Goal: Information Seeking & Learning: Learn about a topic

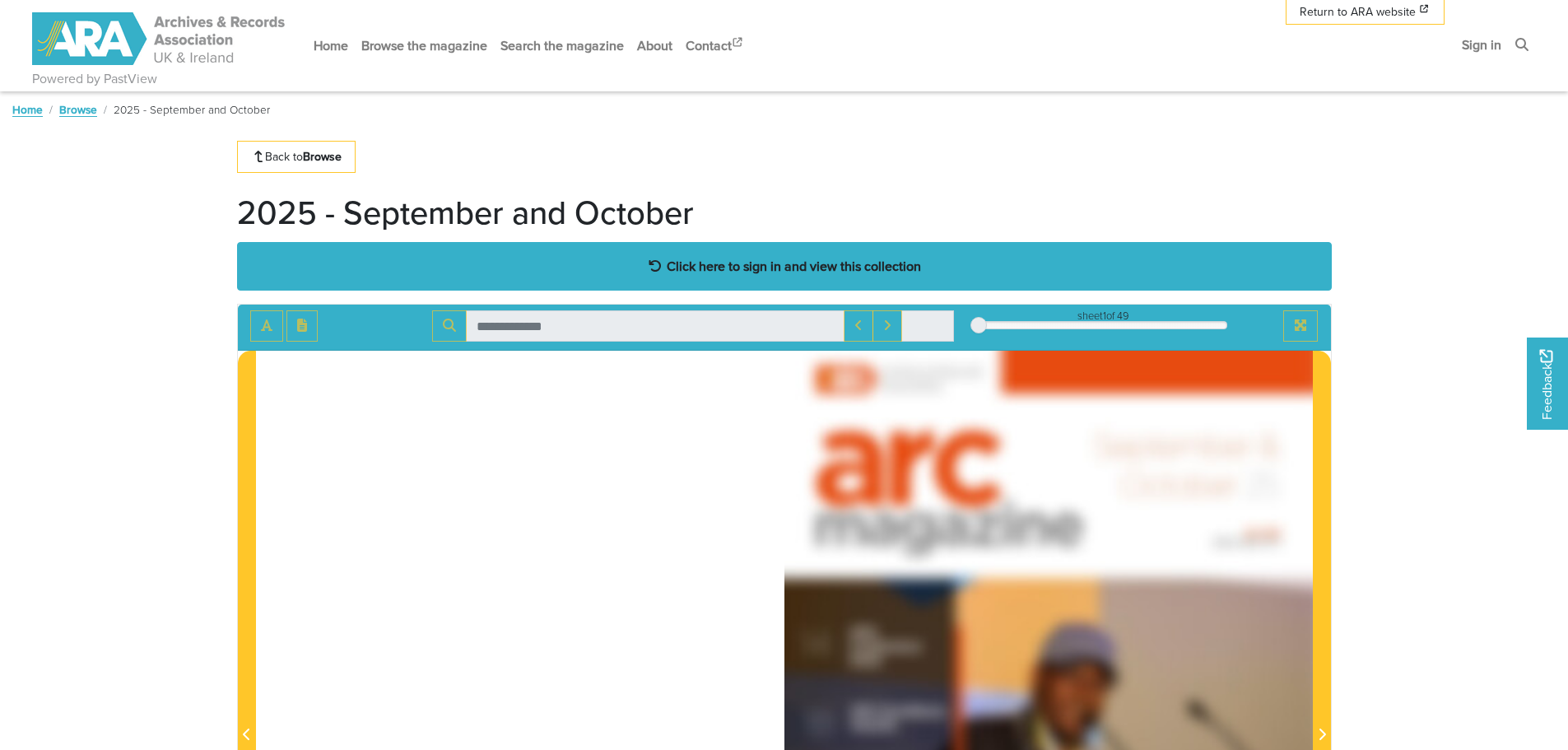
click at [757, 261] on strong "Click here to sign in and view this collection" at bounding box center [793, 265] width 254 height 18
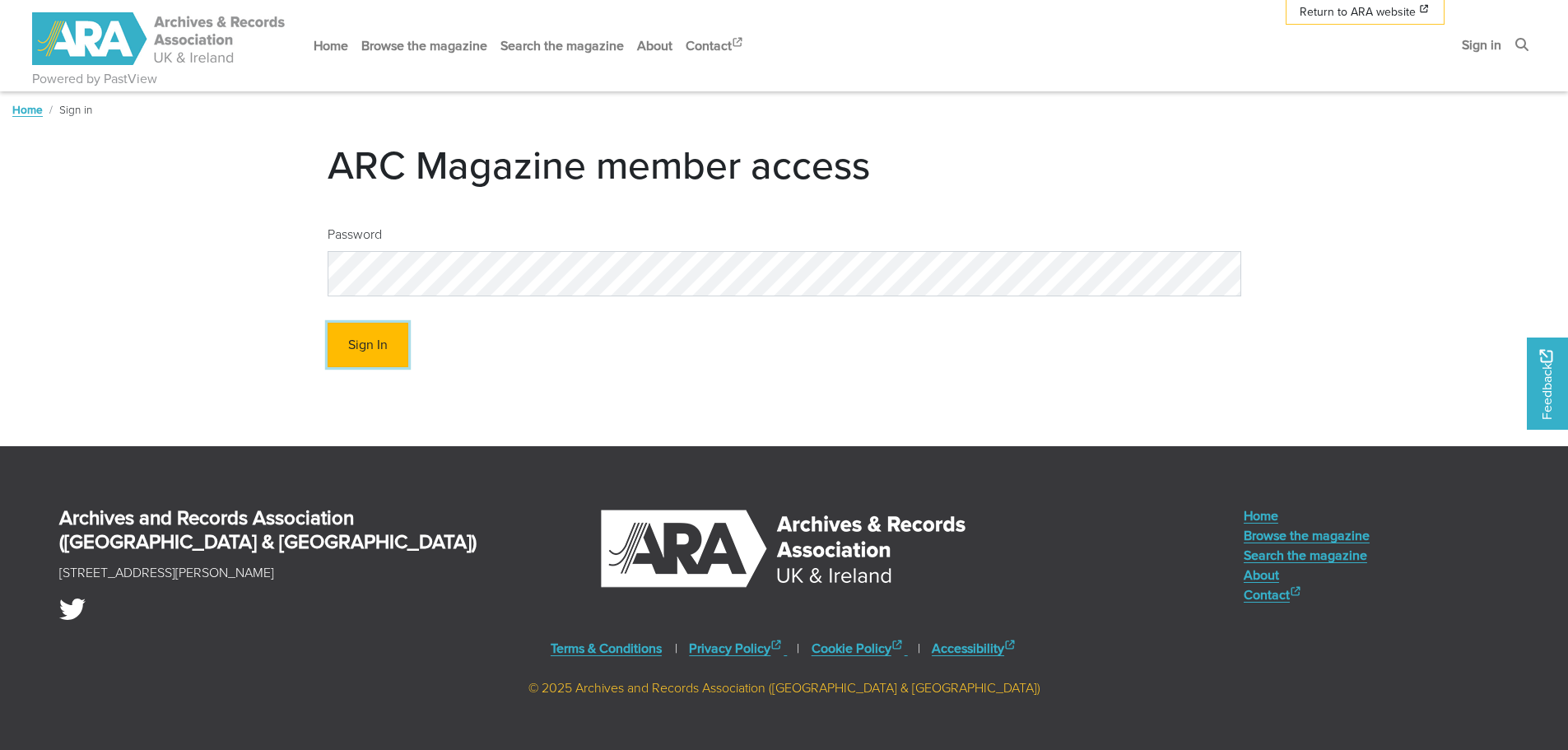
click at [374, 348] on button "Sign In" at bounding box center [368, 345] width 80 height 45
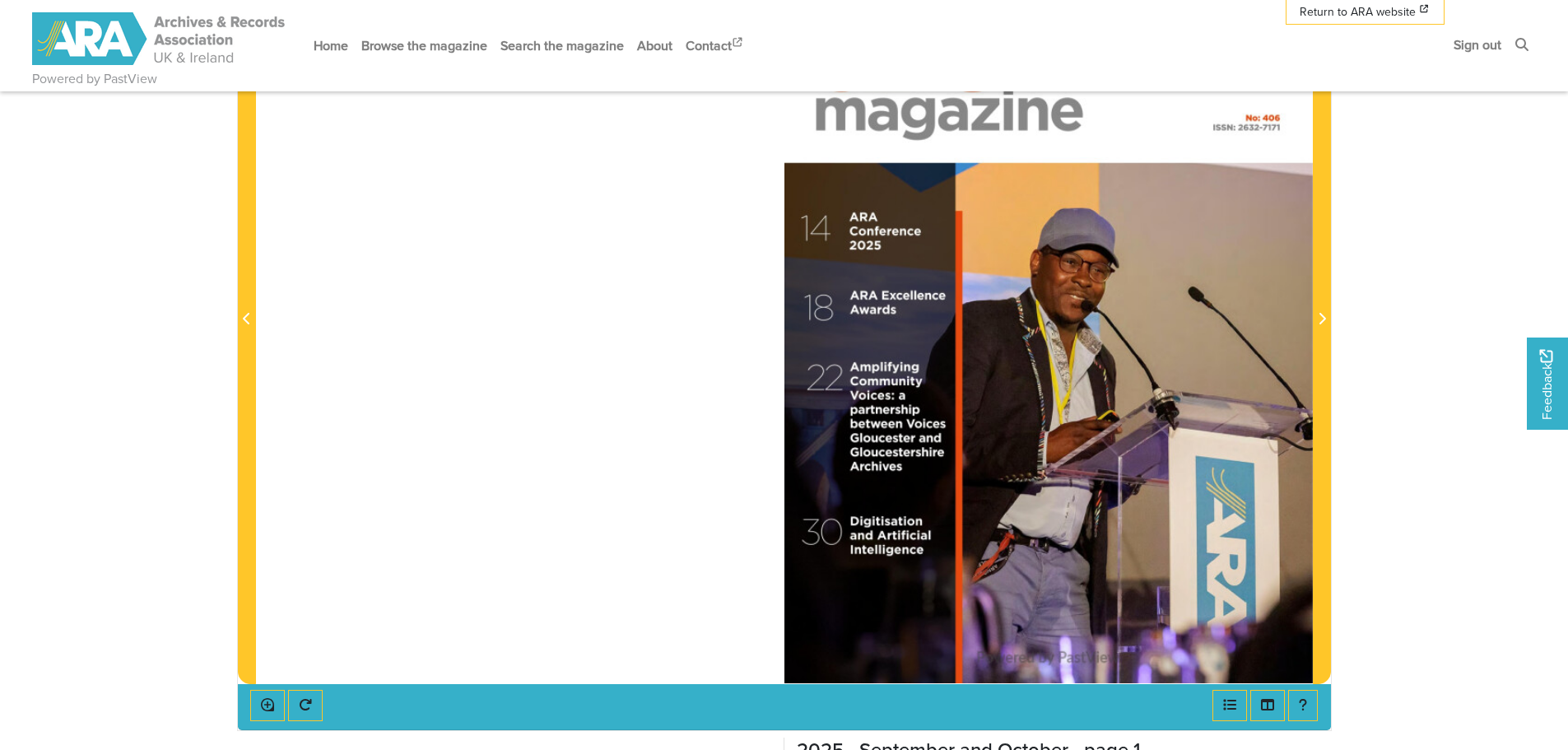
scroll to position [330, 0]
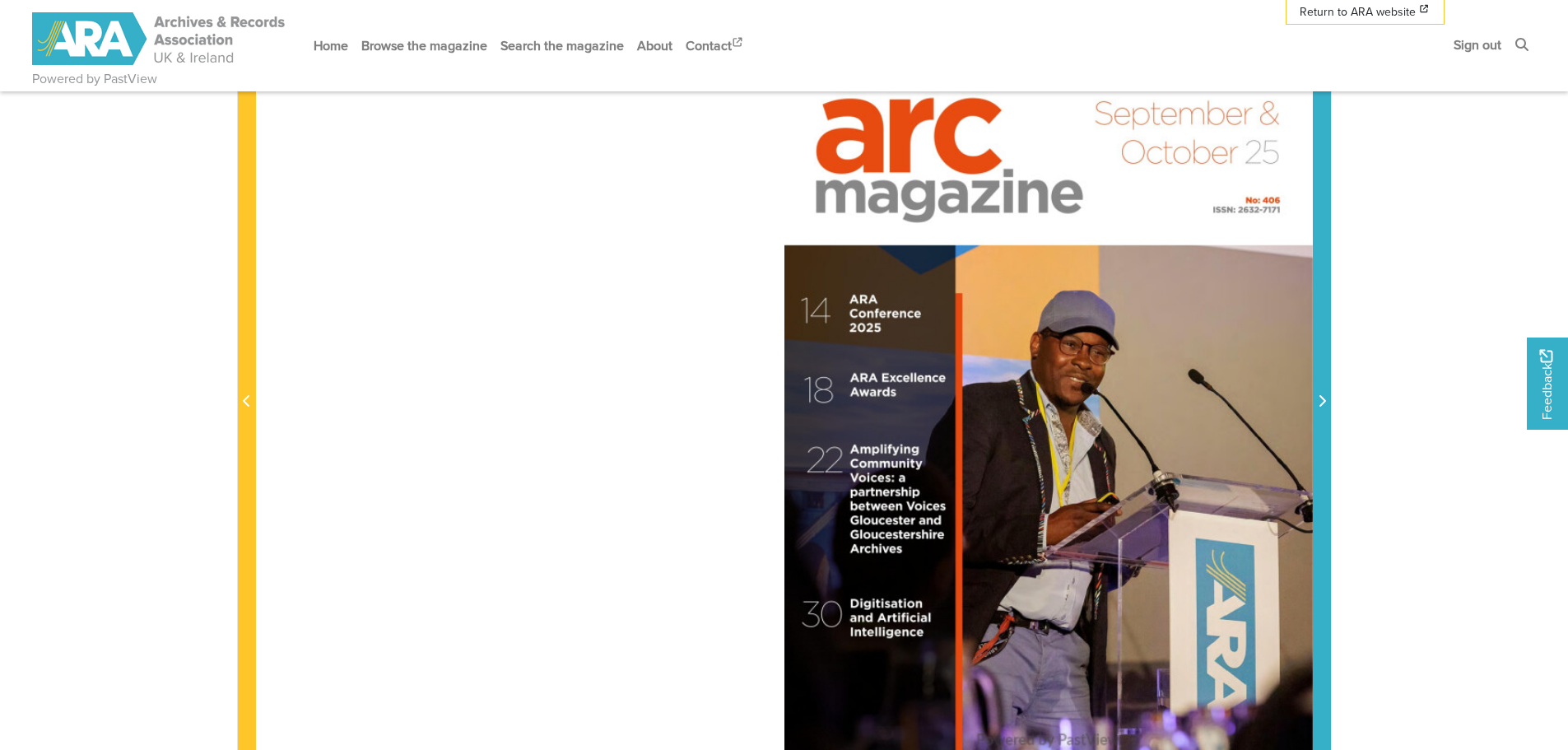
click at [1324, 401] on icon "Next Page" at bounding box center [1322, 401] width 7 height 11
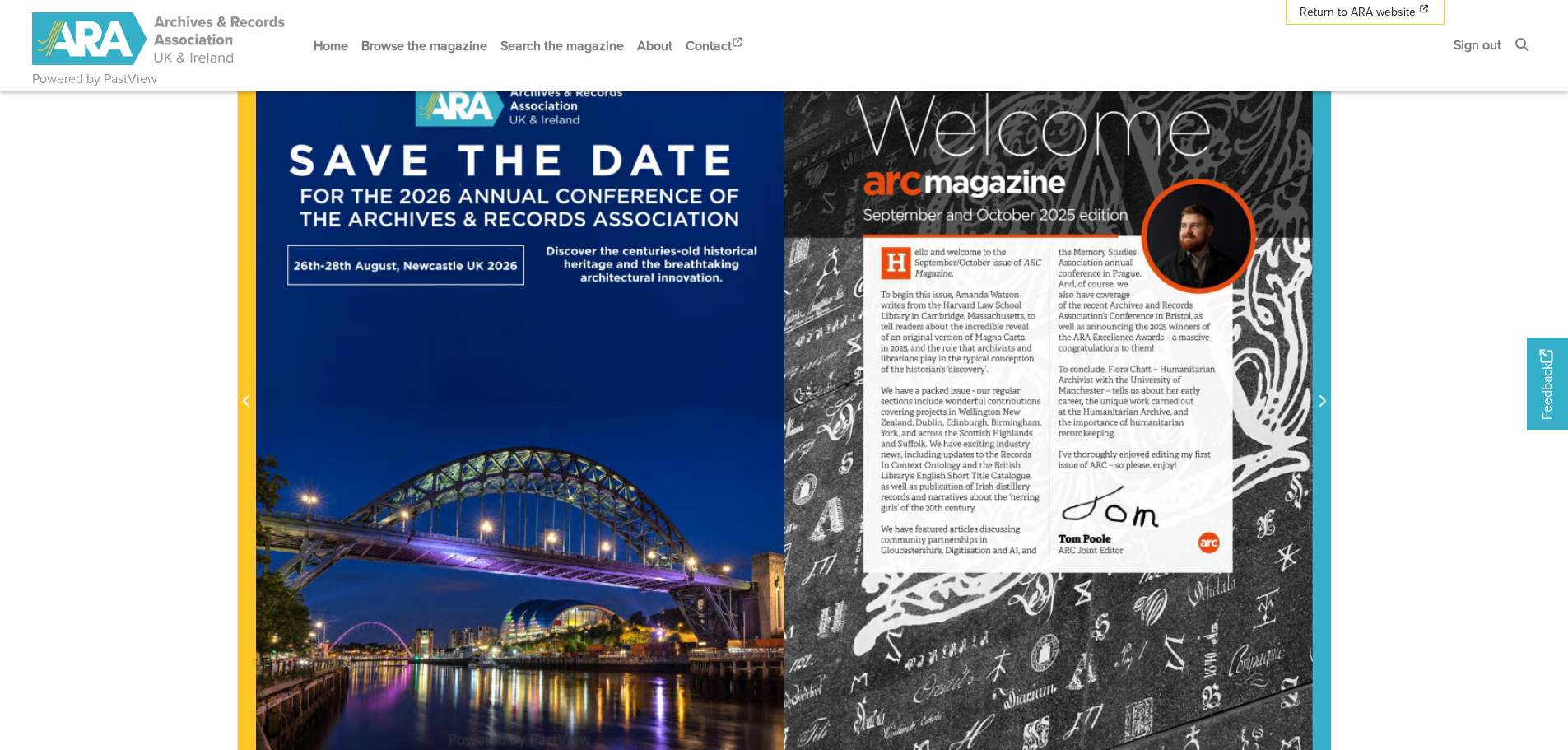
click at [1322, 401] on icon "Next Page" at bounding box center [1322, 401] width 9 height 13
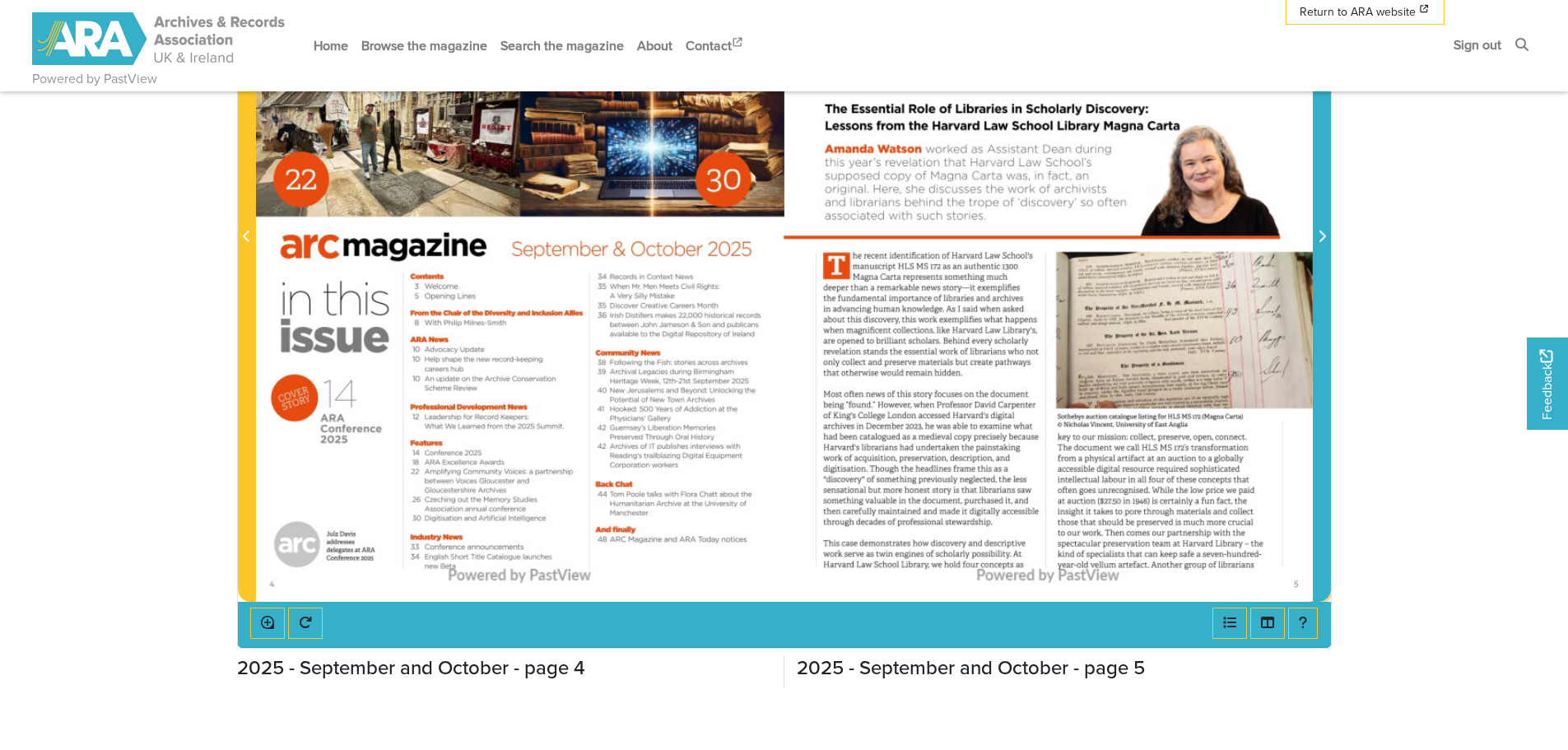
scroll to position [412, 0]
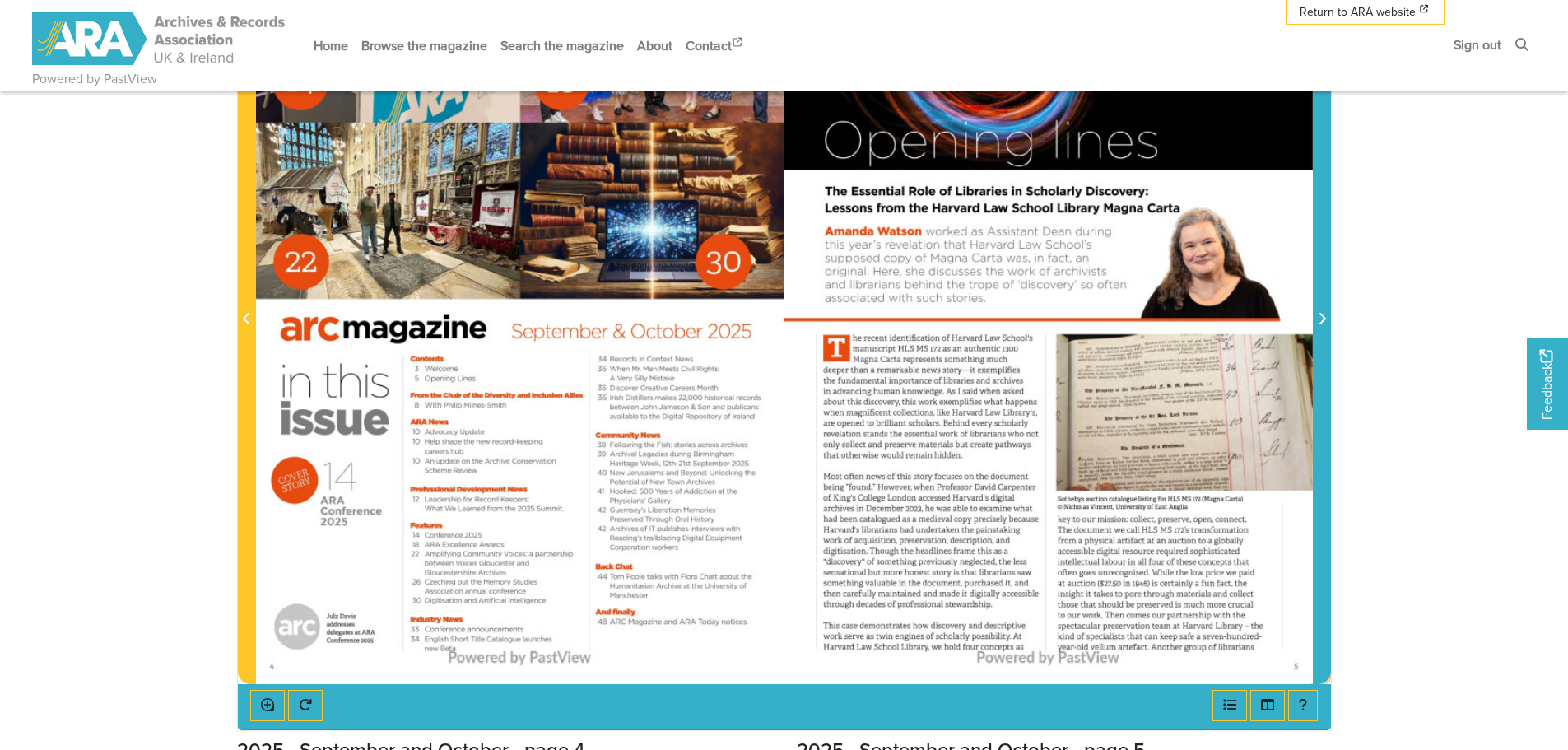
click at [1323, 313] on icon "Next Page" at bounding box center [1322, 318] width 9 height 13
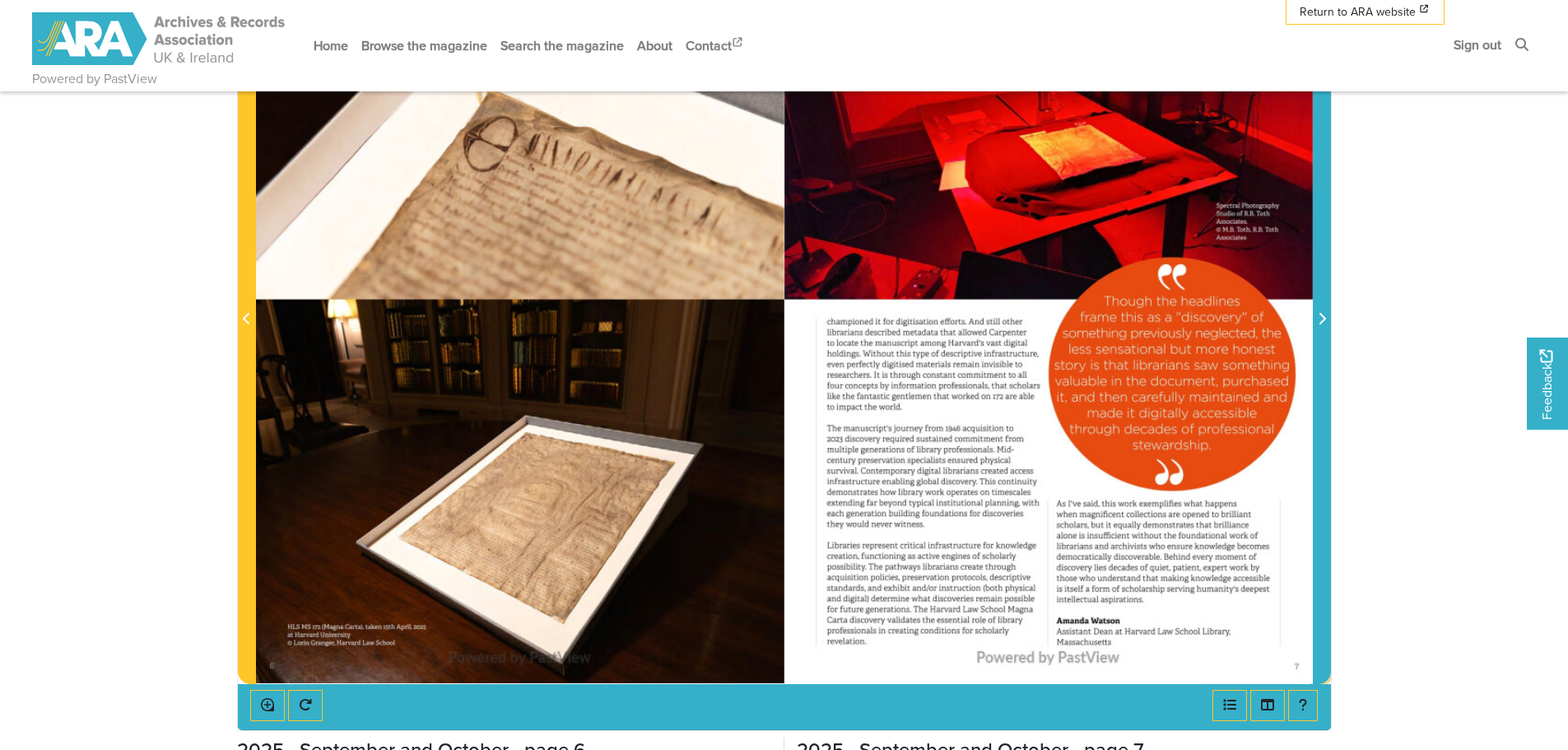
scroll to position [330, 0]
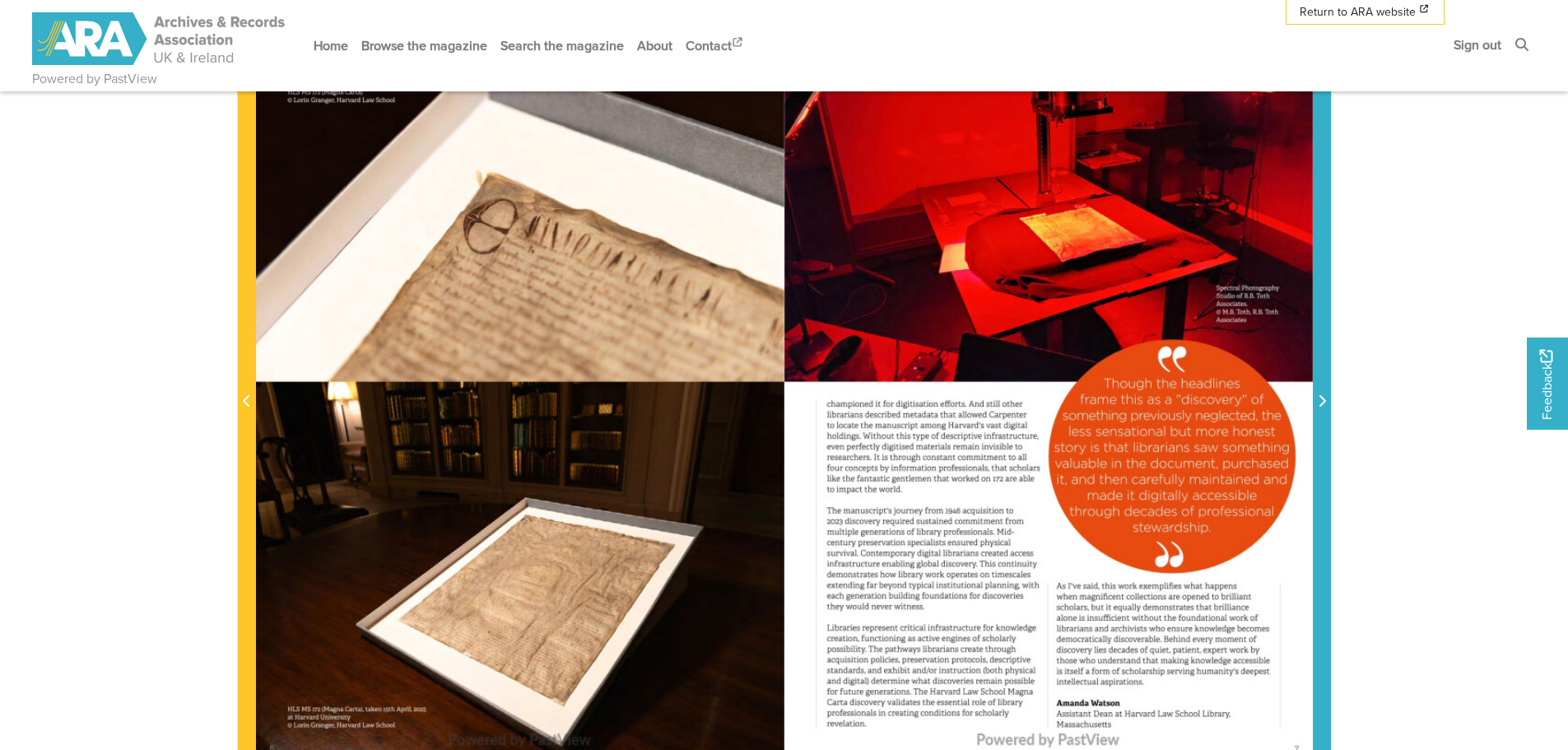
click at [1321, 393] on span "Next Page" at bounding box center [1322, 402] width 16 height 20
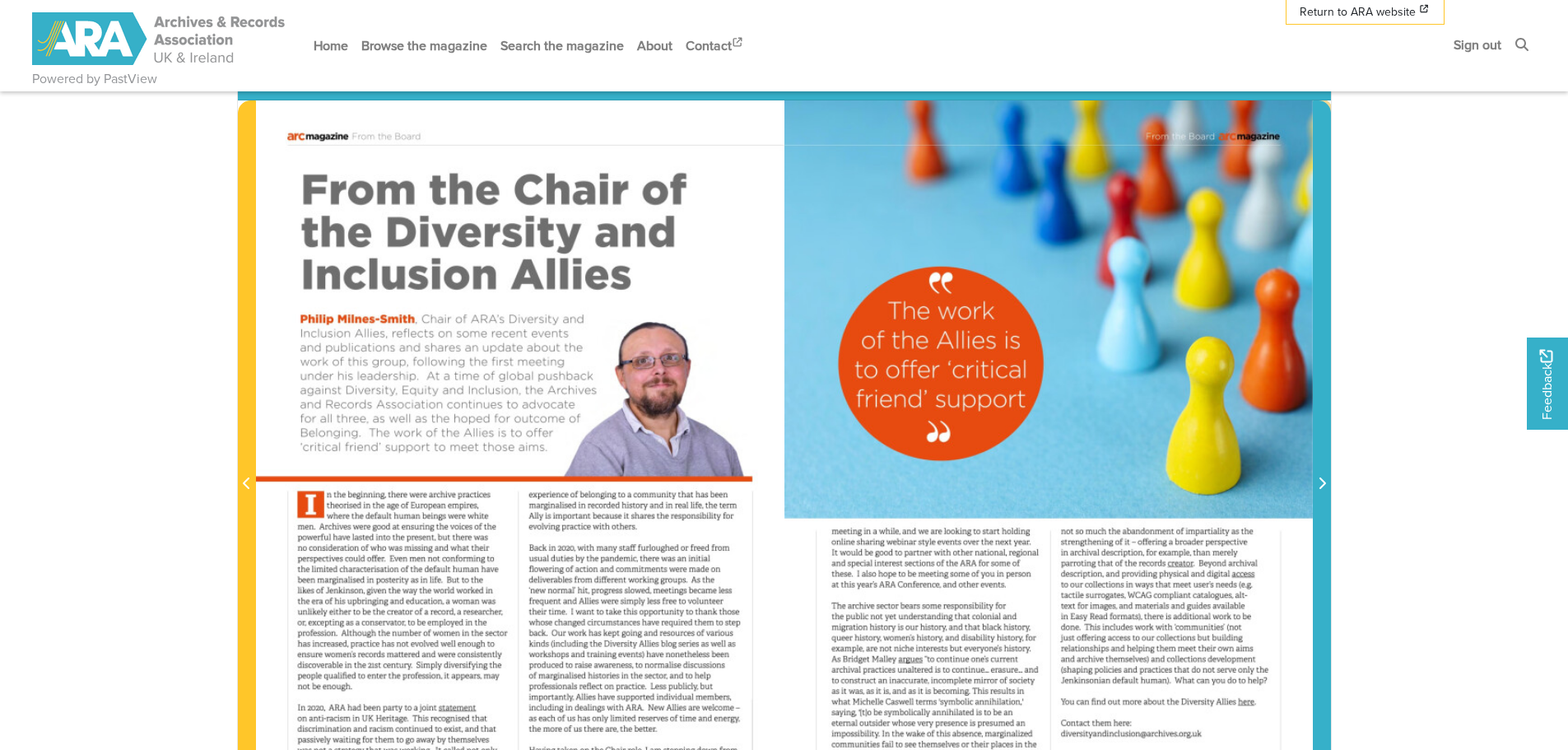
scroll to position [164, 0]
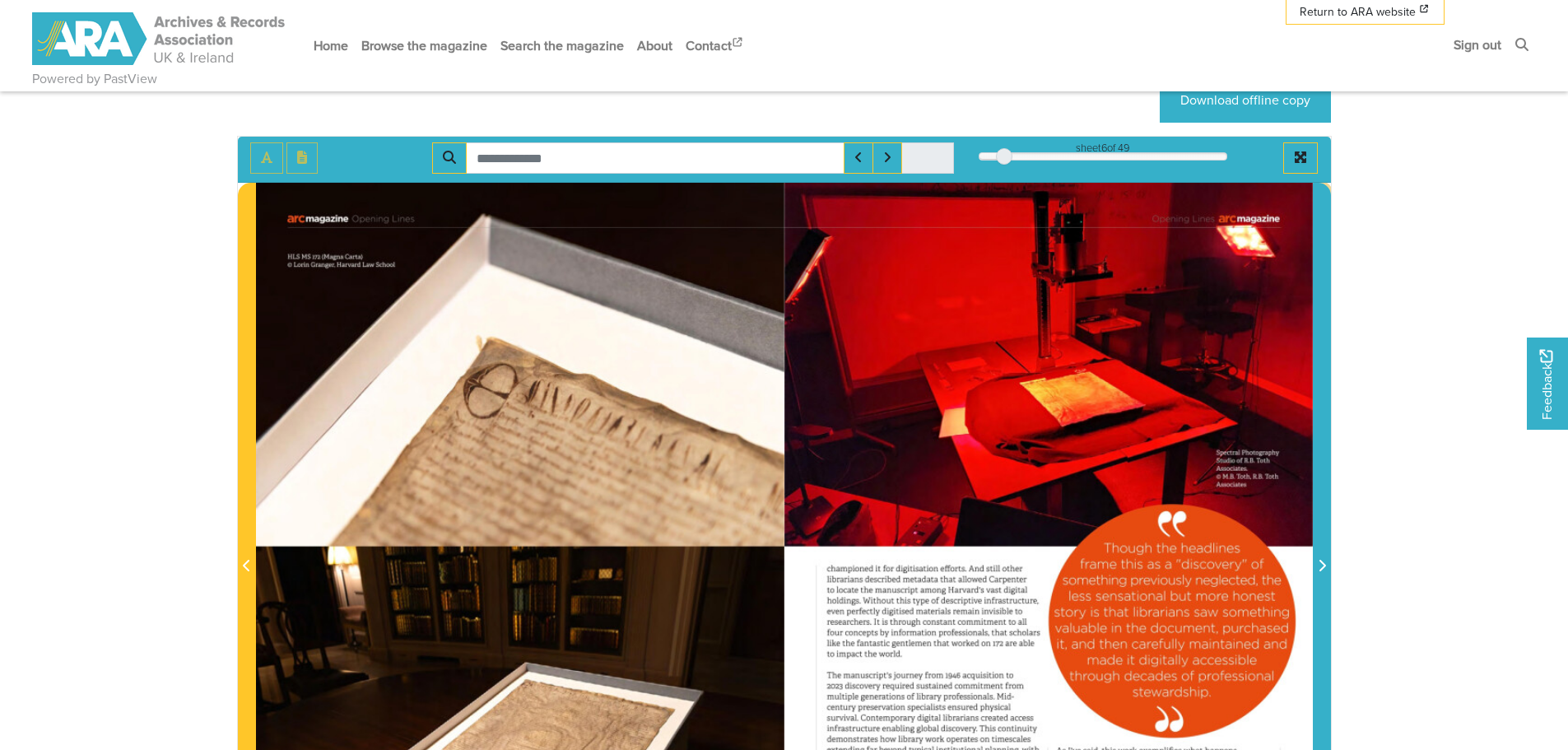
drag, startPoint x: 1015, startPoint y: 154, endPoint x: 1005, endPoint y: 155, distance: 10.0
click at [1005, 155] on div at bounding box center [1003, 156] width 16 height 16
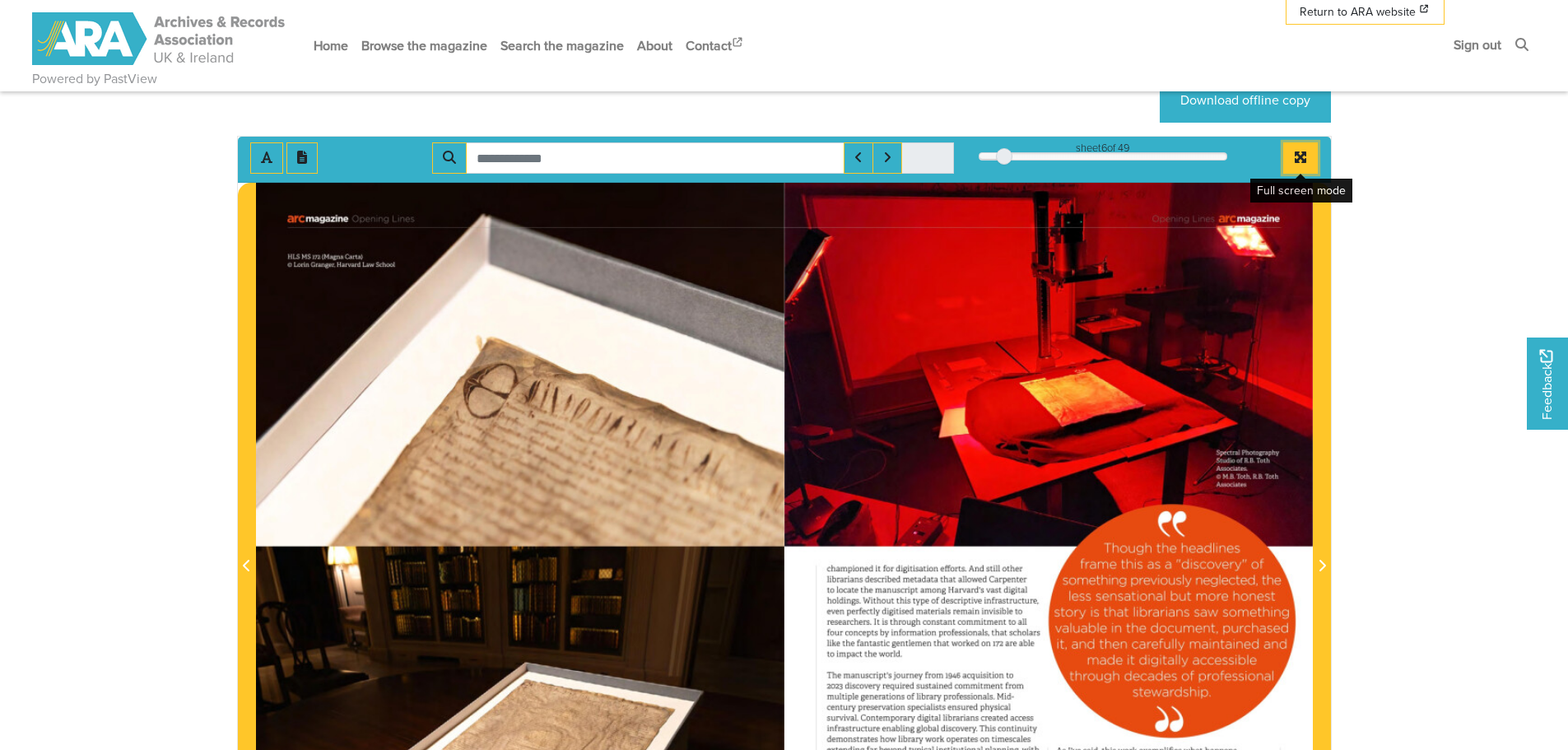
click at [1299, 153] on icon "Full screen mode" at bounding box center [1299, 157] width 11 height 11
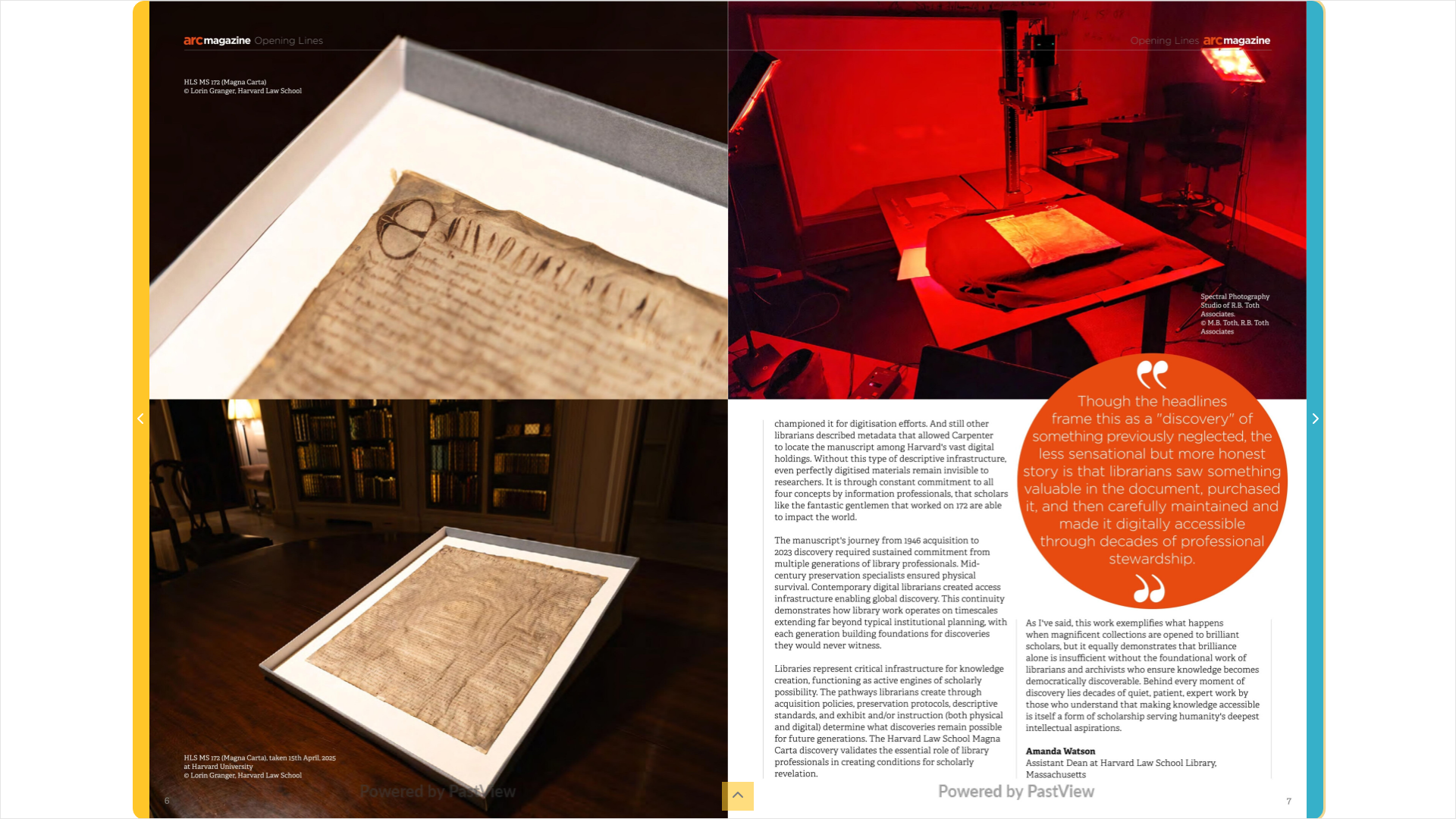
click at [1316, 412] on span "Next Page" at bounding box center [1315, 419] width 15 height 18
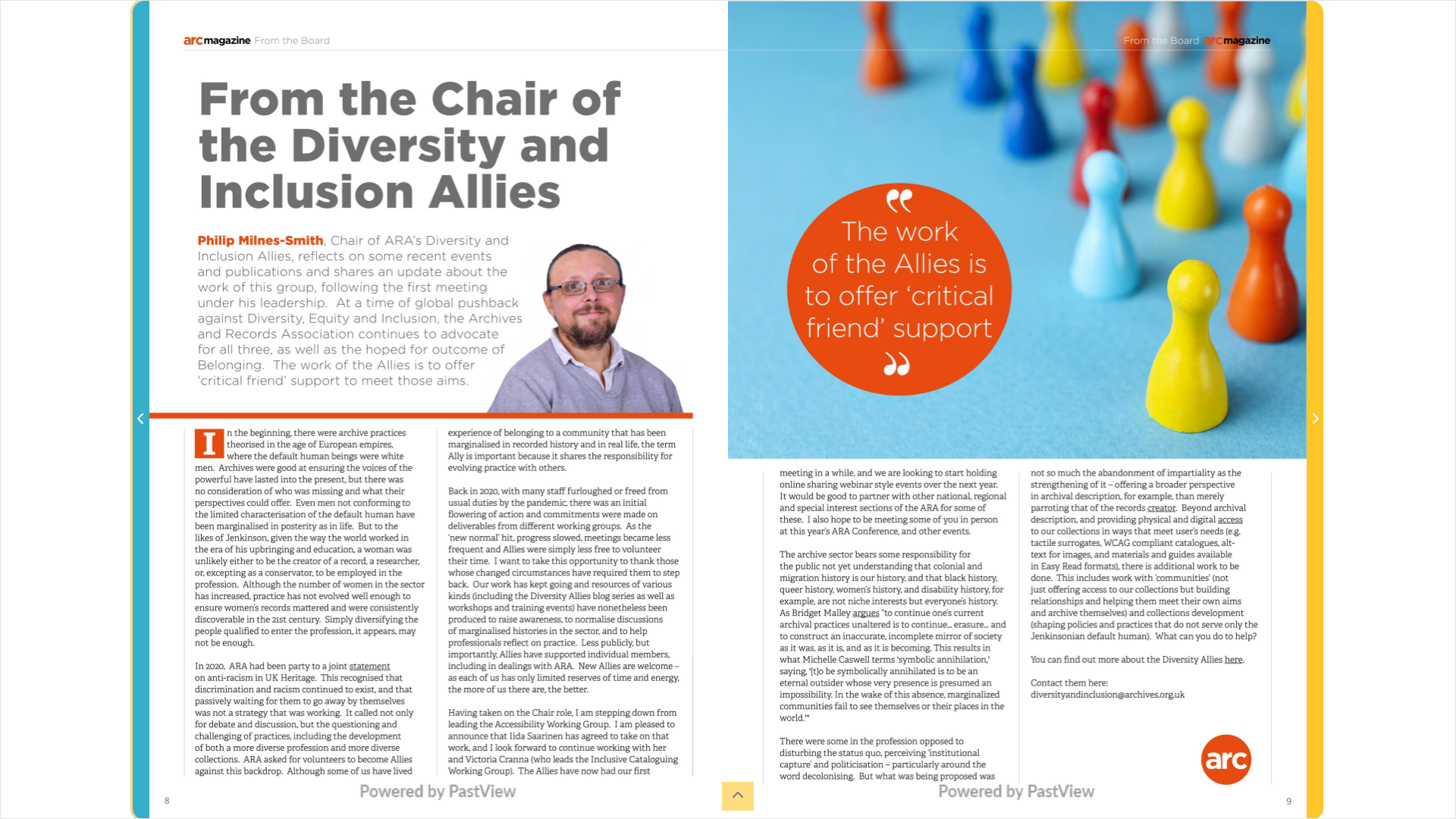
click at [137, 417] on icon "Previous Page" at bounding box center [141, 418] width 8 height 12
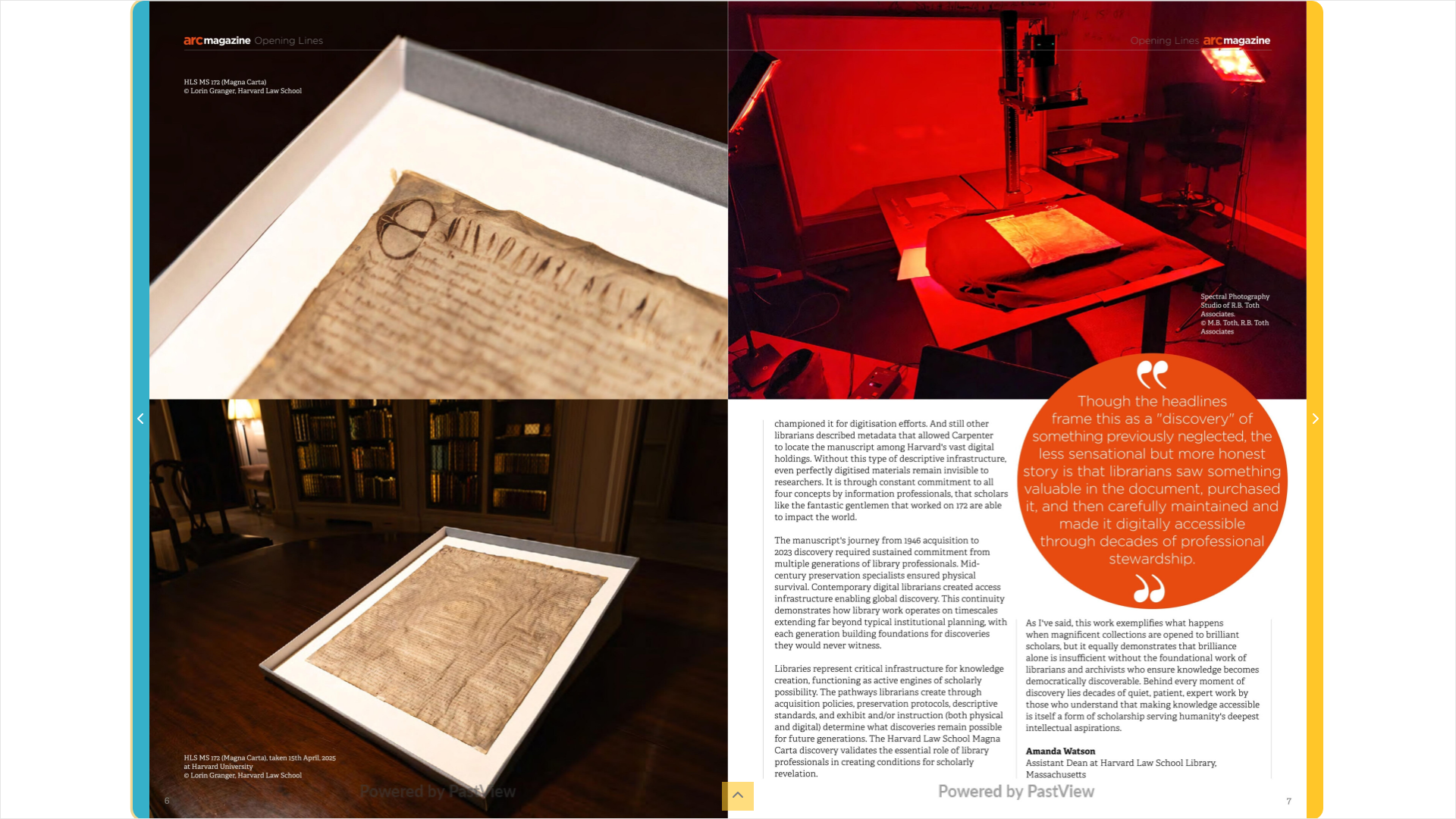
click at [137, 417] on icon "Previous Page" at bounding box center [141, 418] width 8 height 12
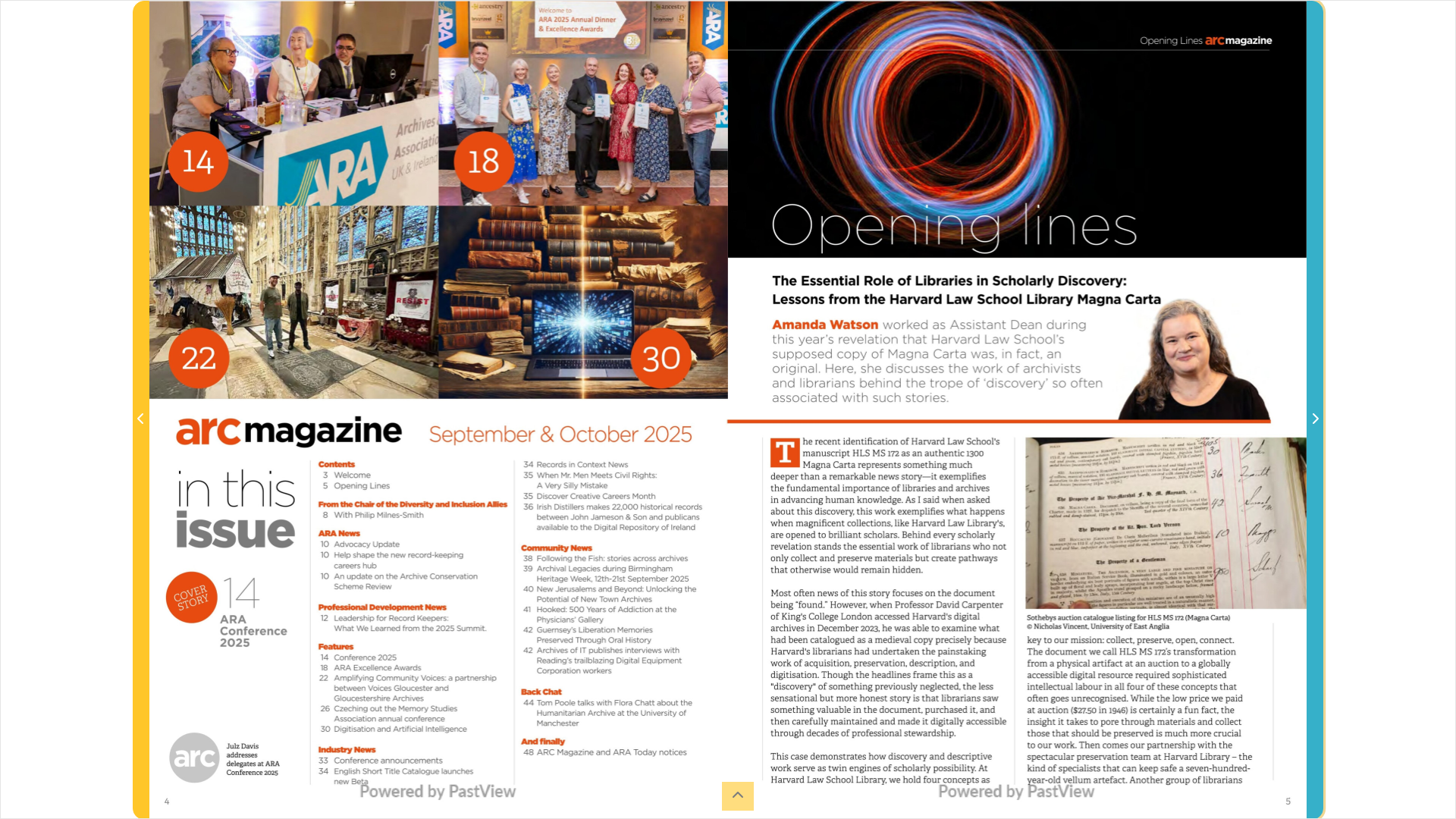
click at [1313, 417] on icon "Next Page" at bounding box center [1315, 418] width 8 height 12
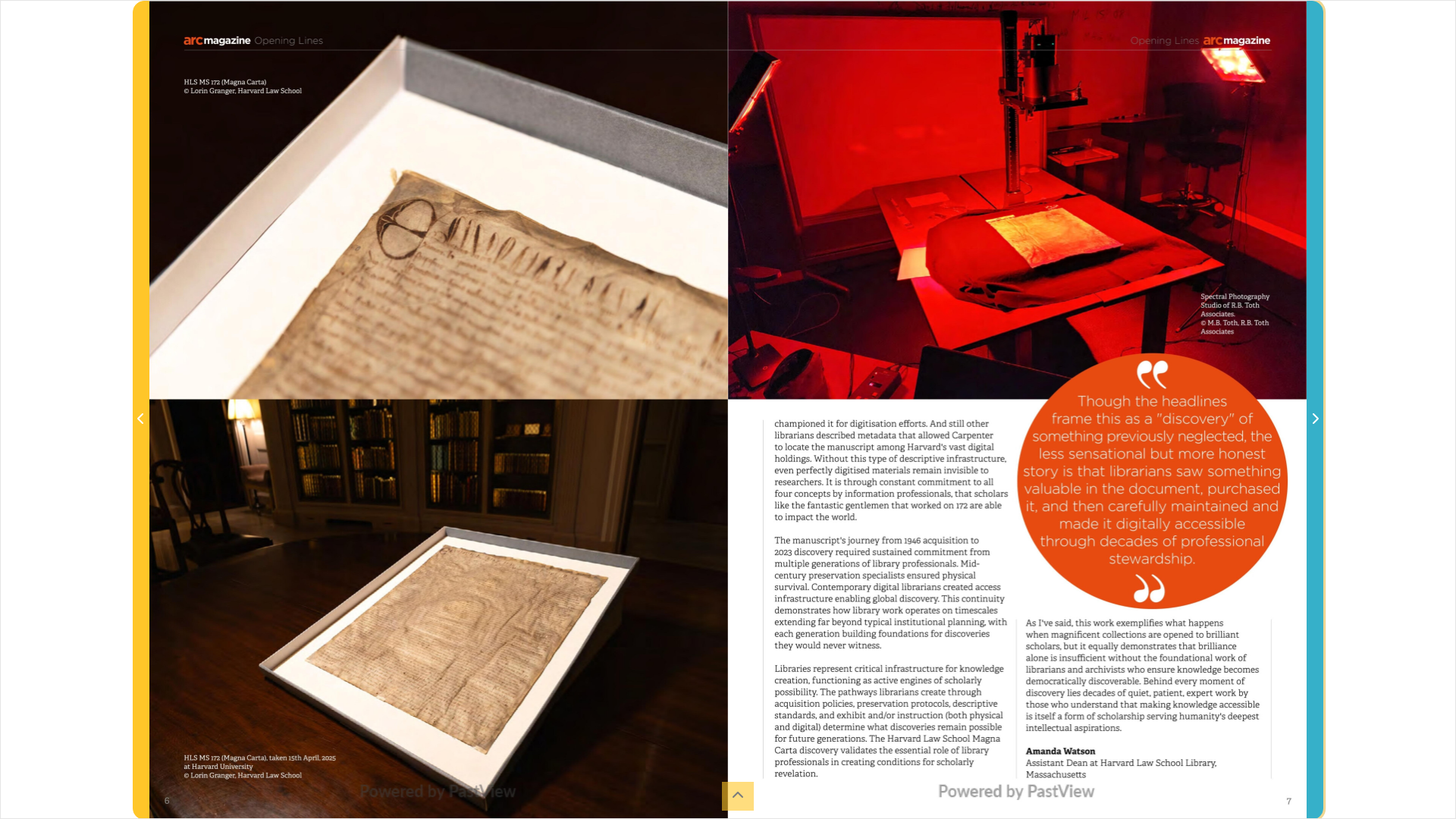
click at [1313, 417] on icon "Next Page" at bounding box center [1315, 418] width 8 height 12
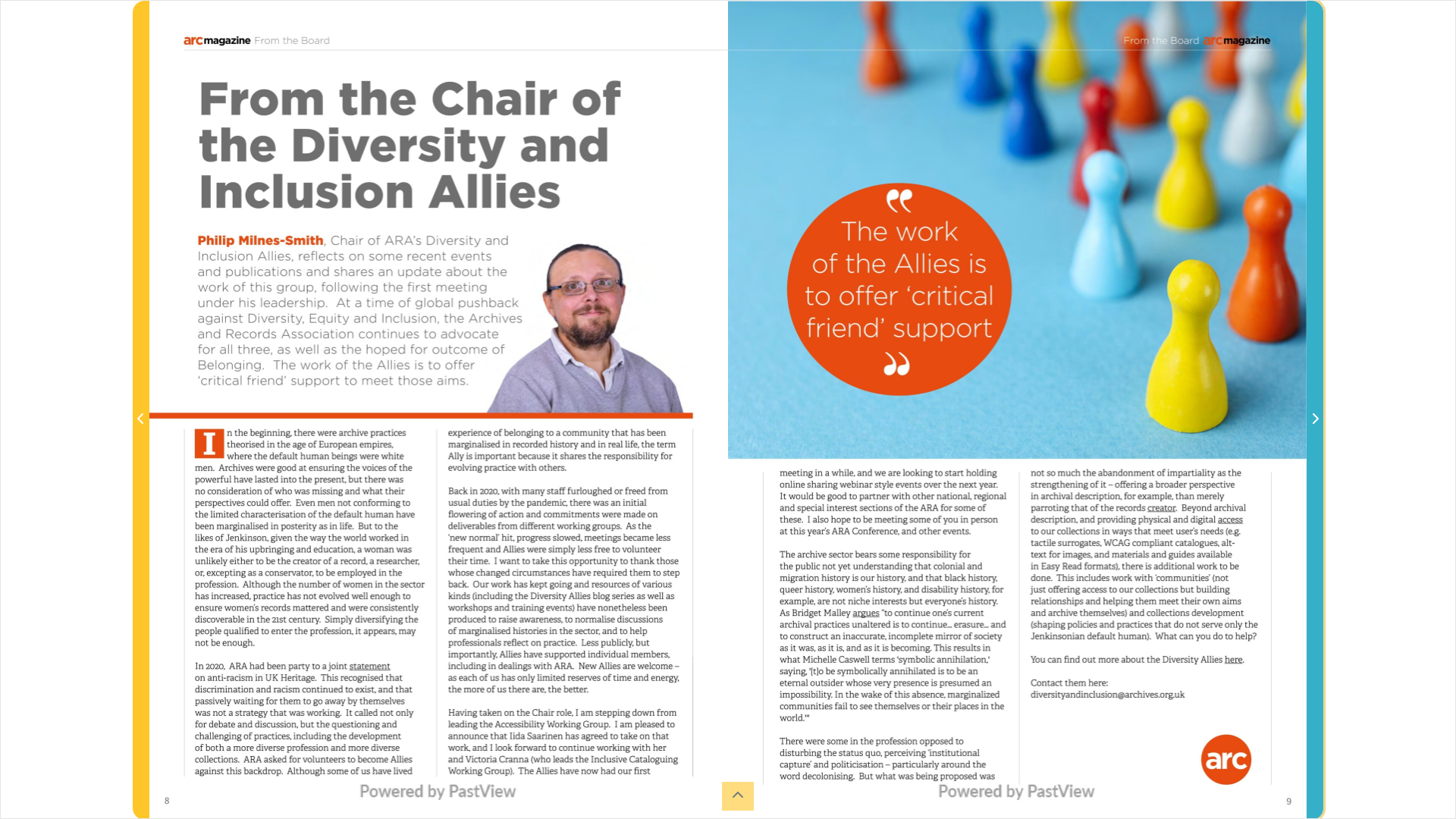
click at [1314, 415] on icon "Next Page" at bounding box center [1316, 418] width 6 height 10
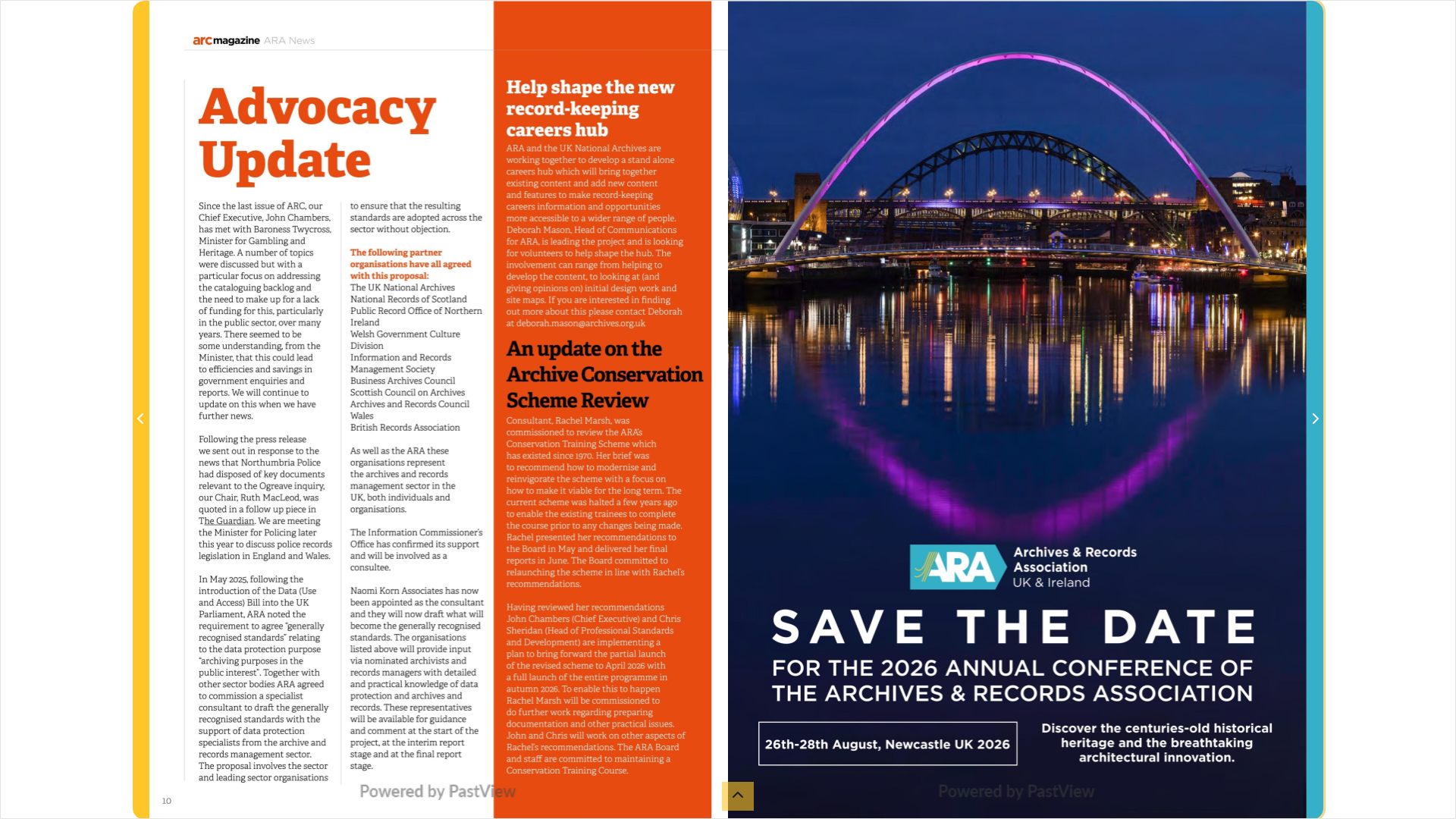
click at [1314, 417] on icon "Next Page" at bounding box center [1316, 418] width 6 height 10
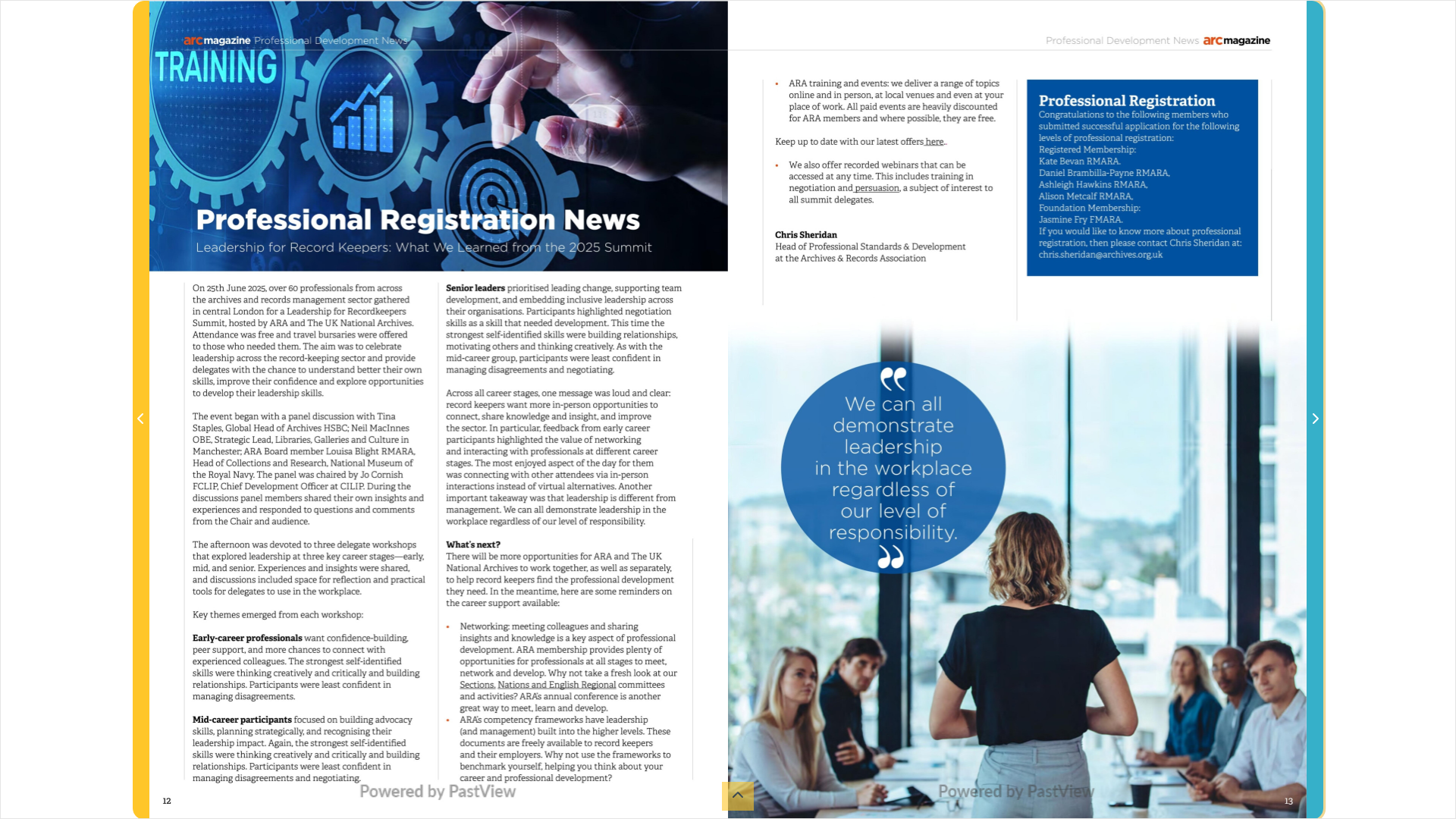
click at [1318, 413] on span "Next Page" at bounding box center [1315, 419] width 15 height 18
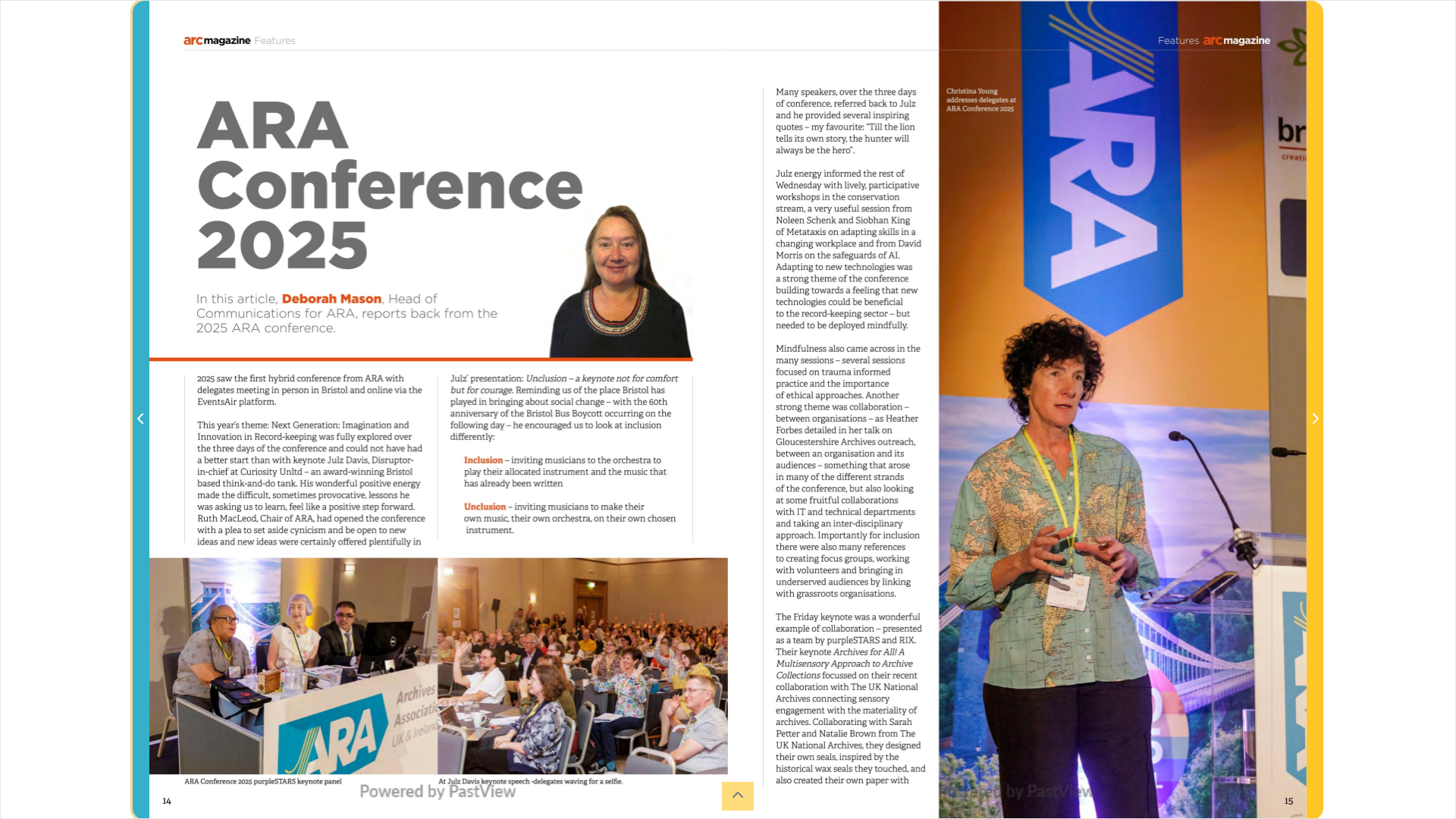
click at [133, 421] on span "Previous Page" at bounding box center [140, 419] width 15 height 18
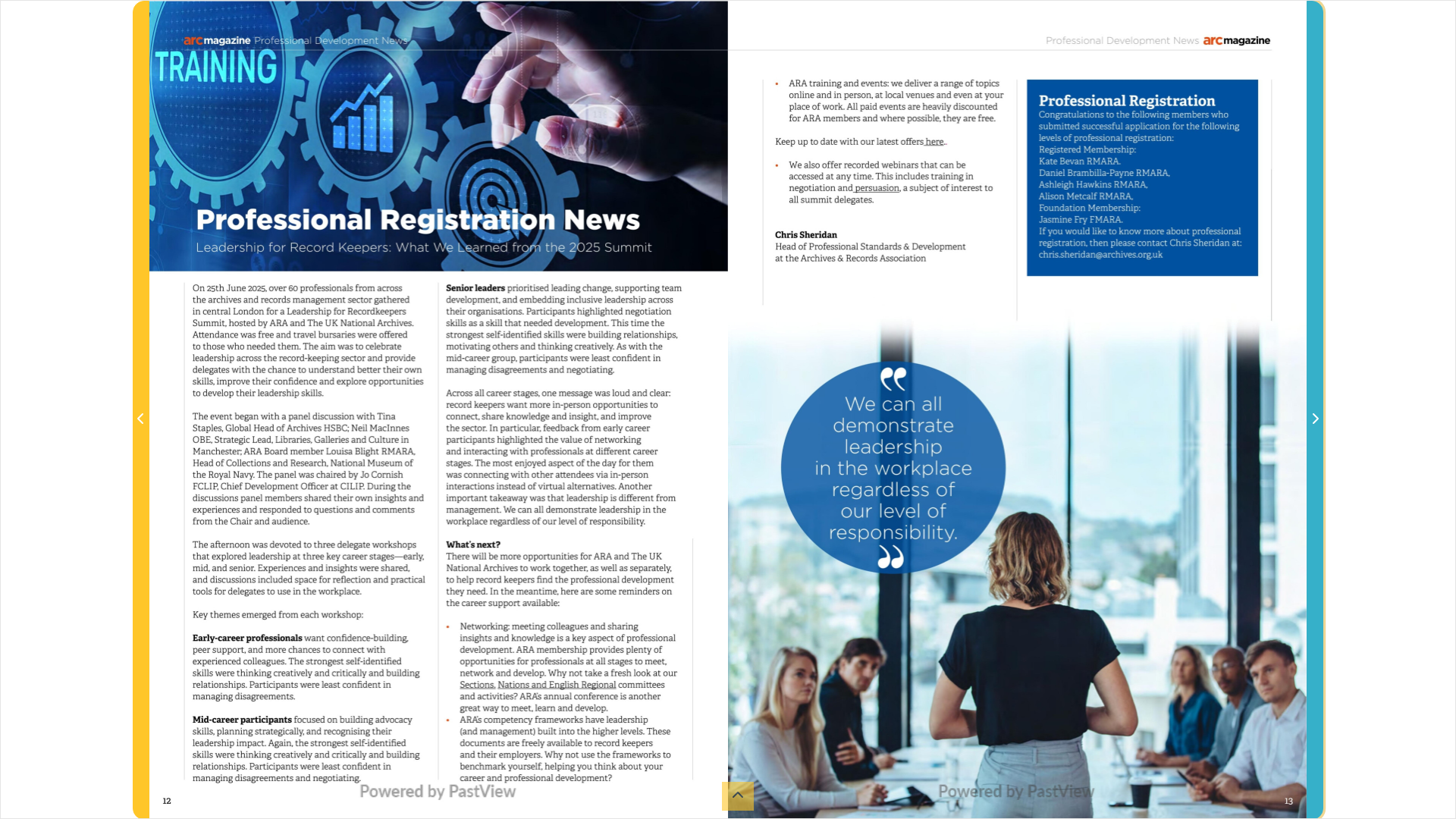
click at [1313, 413] on icon "Next Page" at bounding box center [1315, 418] width 8 height 12
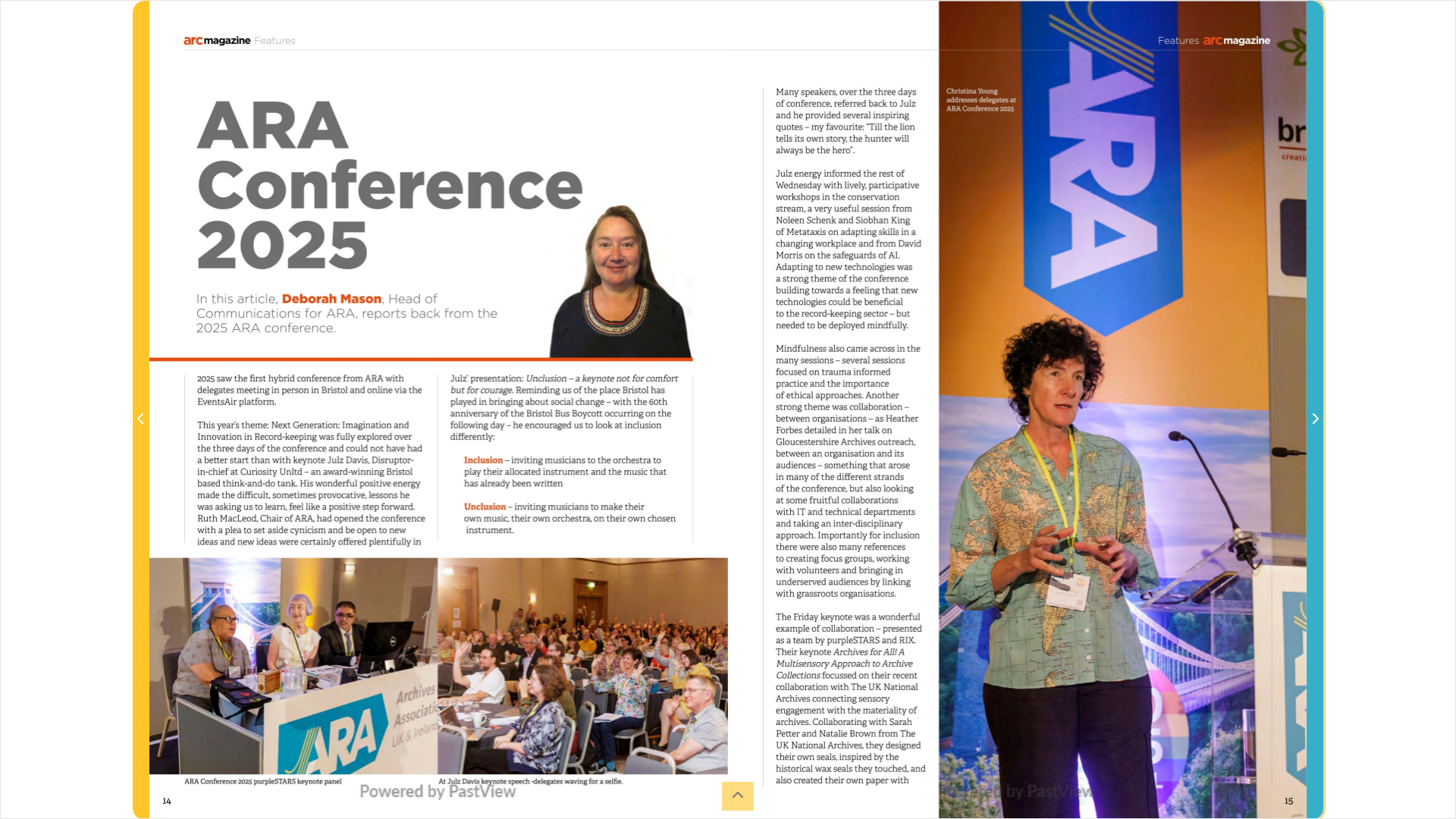
click at [1313, 413] on span "Next Page" at bounding box center [1315, 419] width 15 height 18
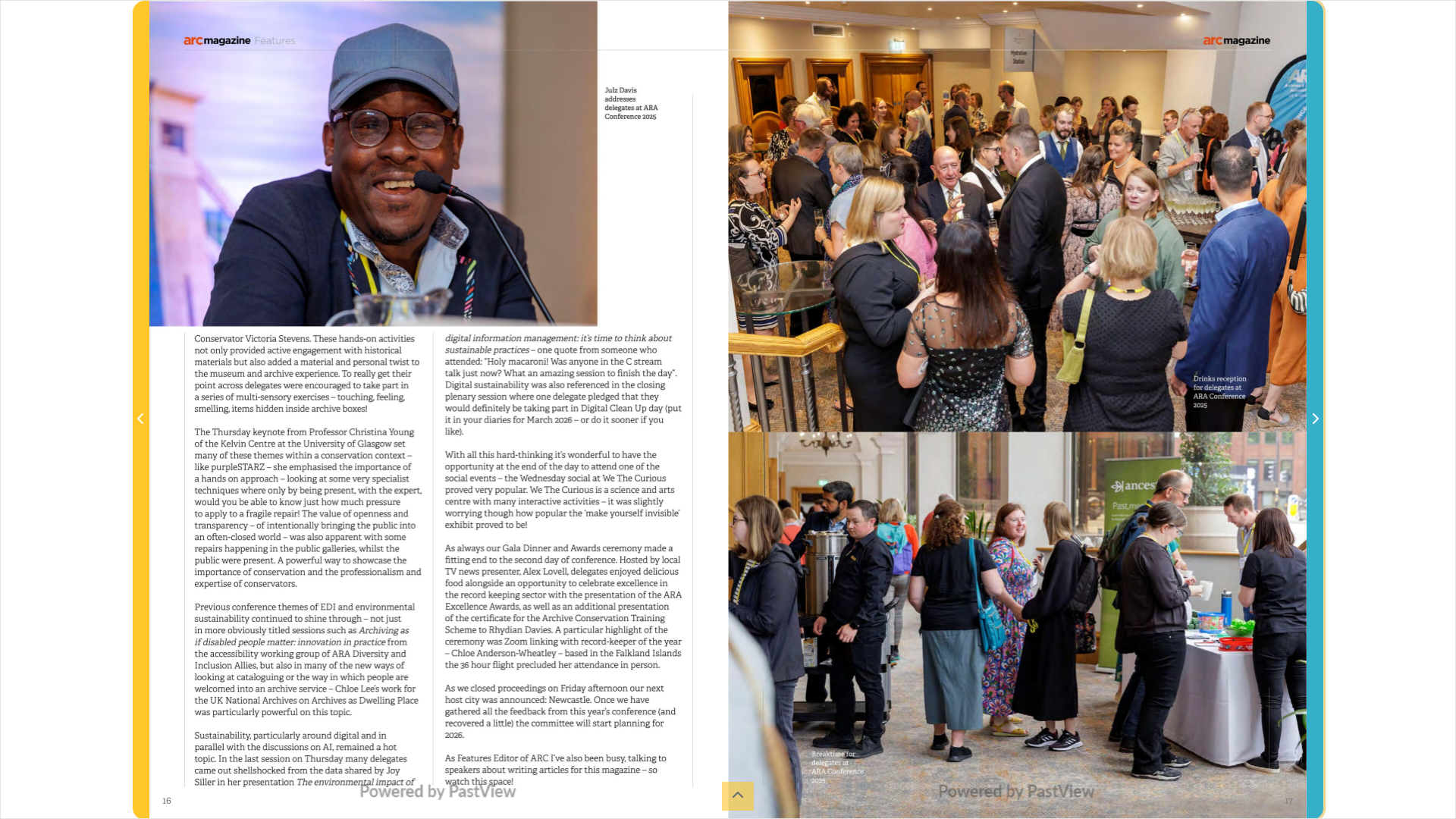
click at [1313, 415] on icon "Next Page" at bounding box center [1316, 418] width 6 height 10
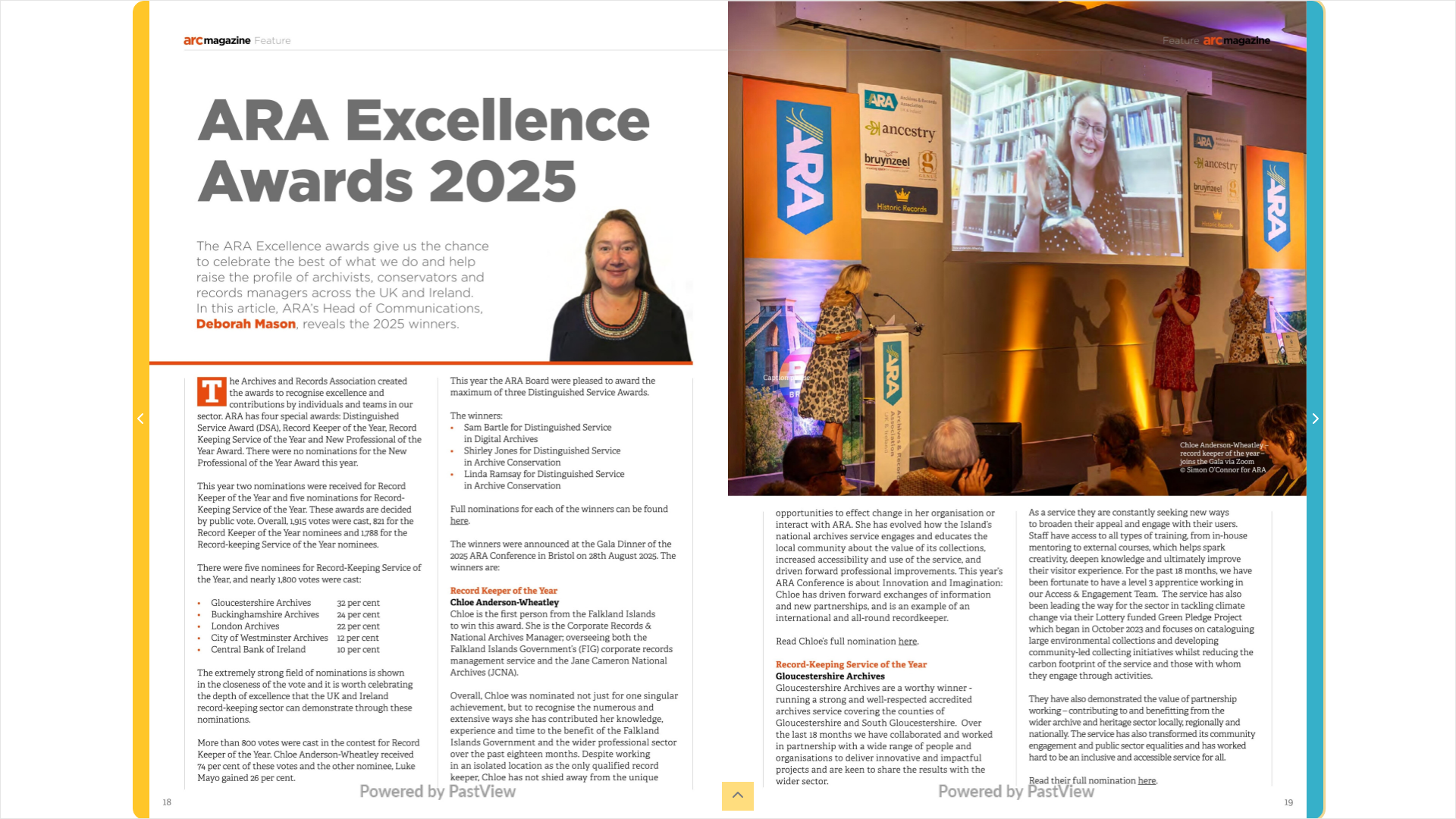
click at [1313, 415] on icon "Next Page" at bounding box center [1316, 418] width 6 height 10
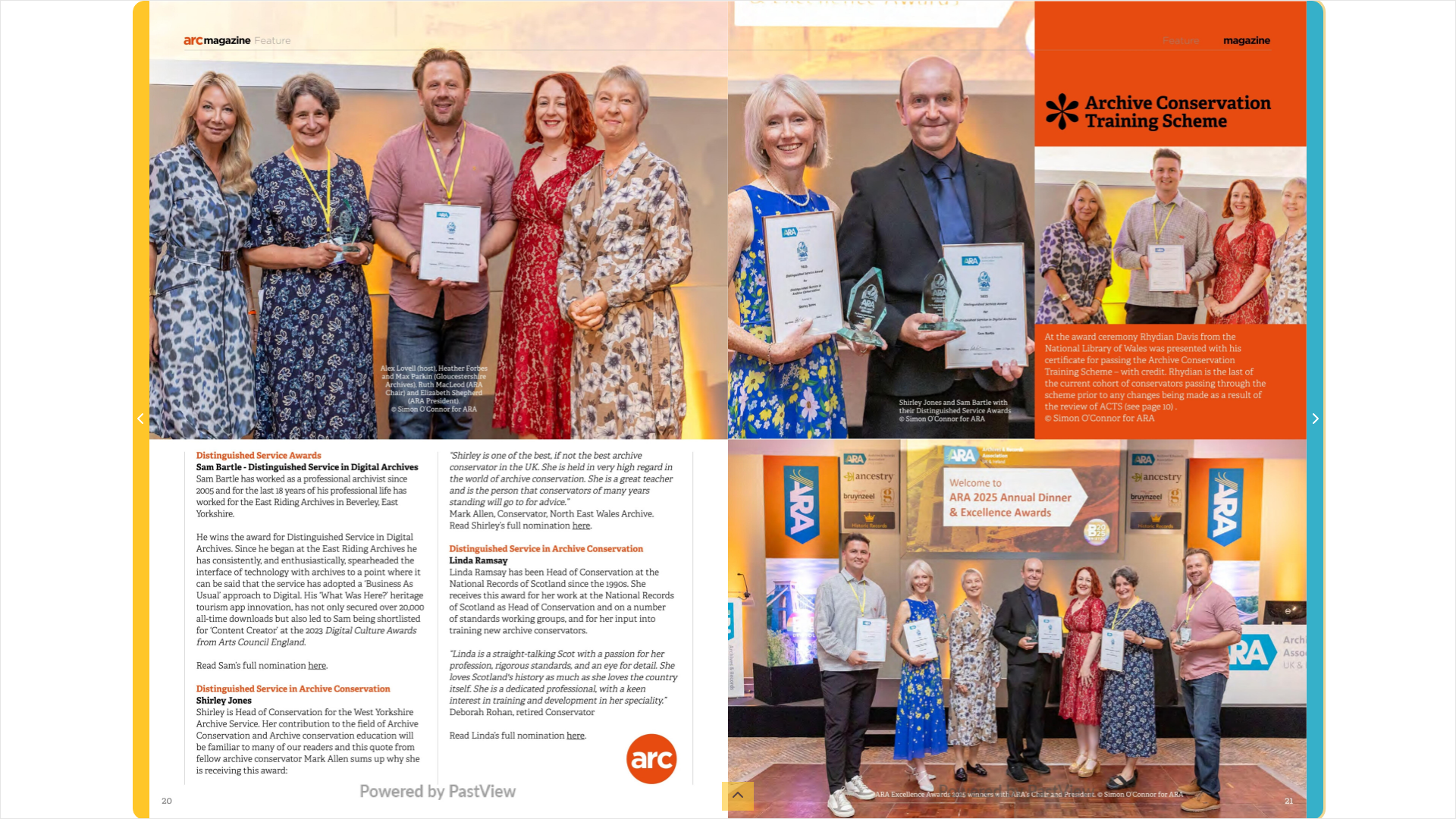
click at [1316, 417] on icon "Next Page" at bounding box center [1315, 418] width 8 height 12
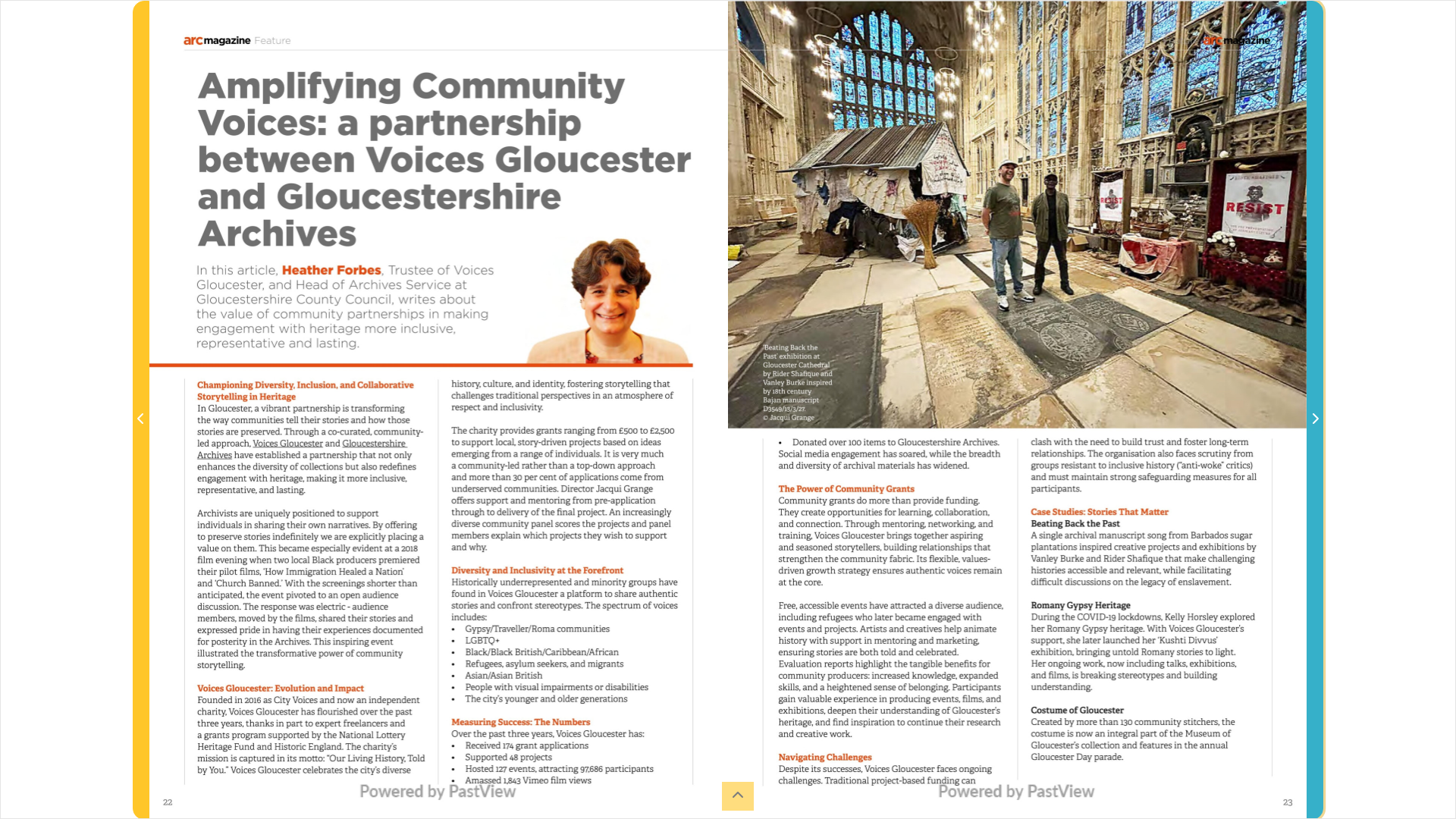
click at [1312, 418] on icon "Next Page" at bounding box center [1315, 418] width 8 height 12
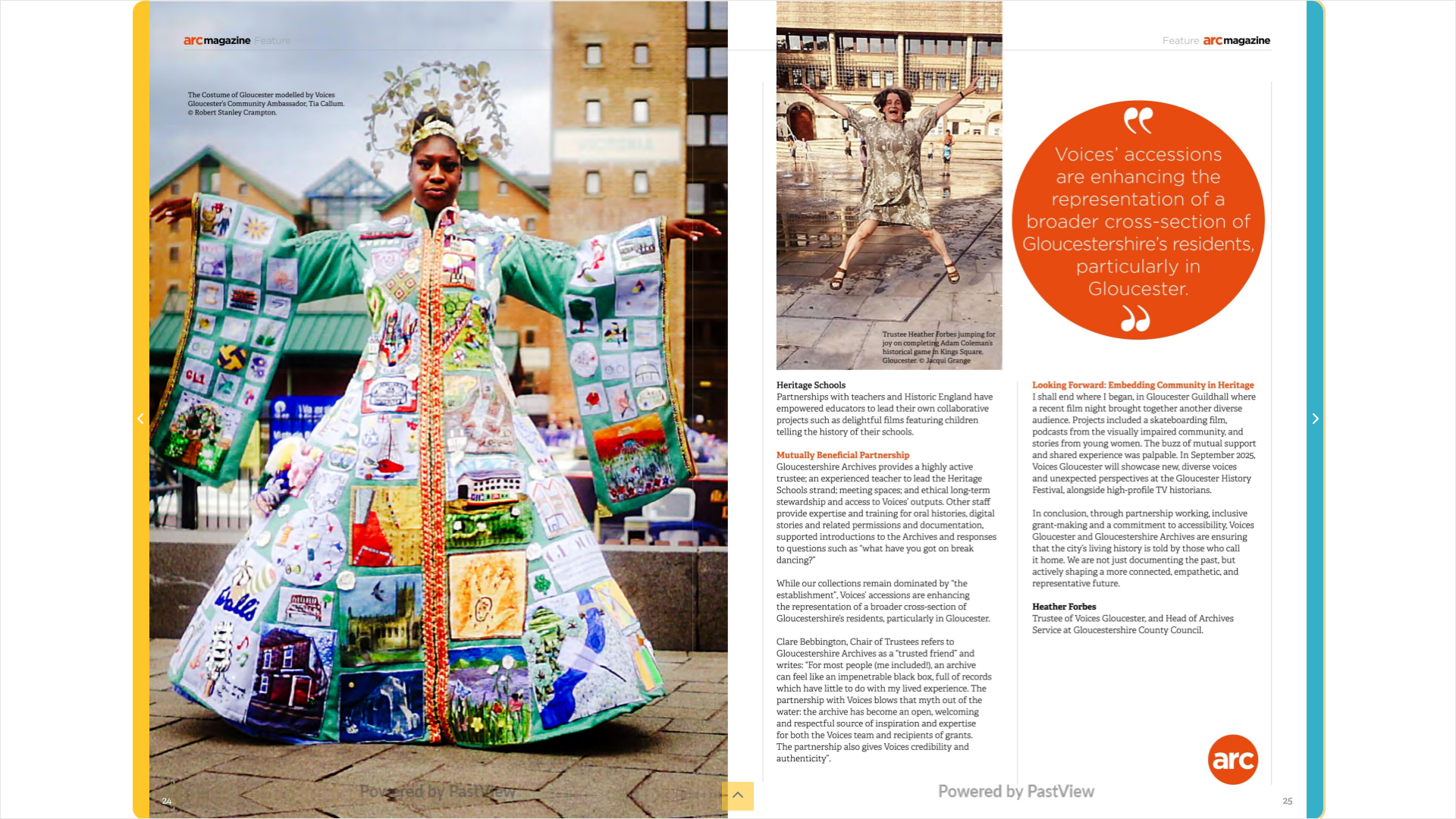
click at [1313, 420] on icon "Next Page" at bounding box center [1315, 418] width 8 height 12
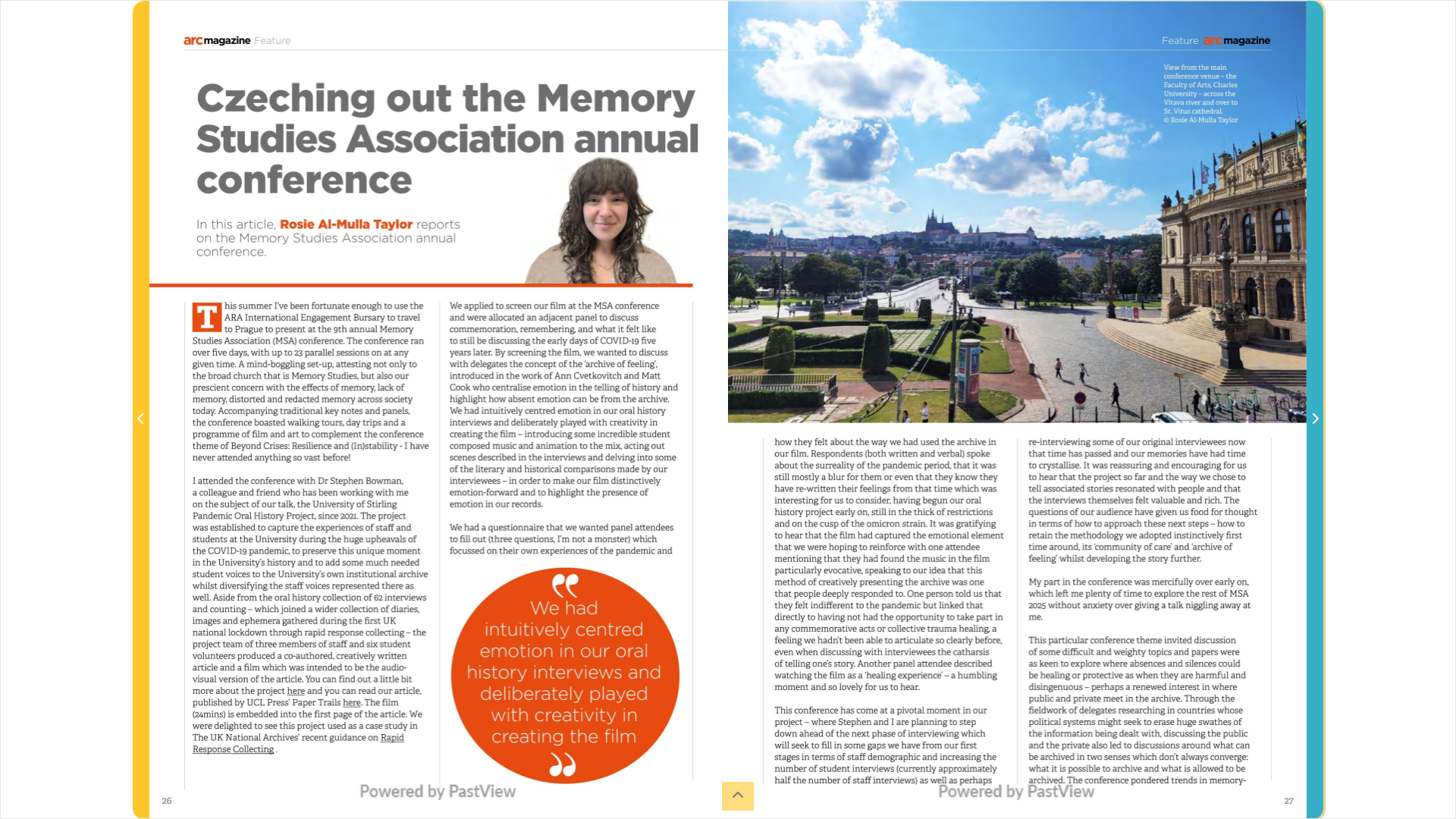
click at [1313, 420] on icon "Next Page" at bounding box center [1315, 418] width 8 height 12
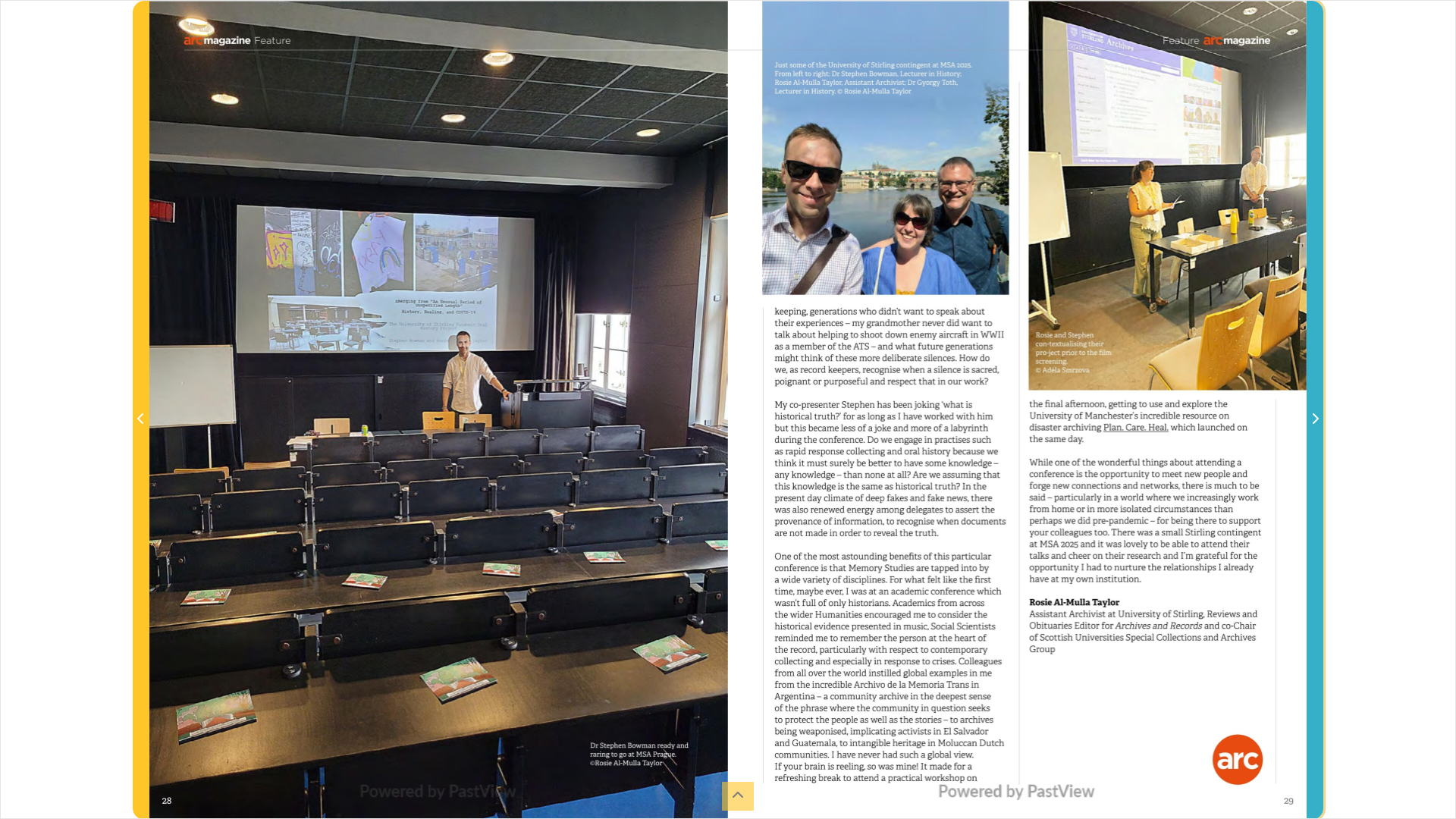
click at [1318, 412] on span "Next Page" at bounding box center [1315, 419] width 15 height 18
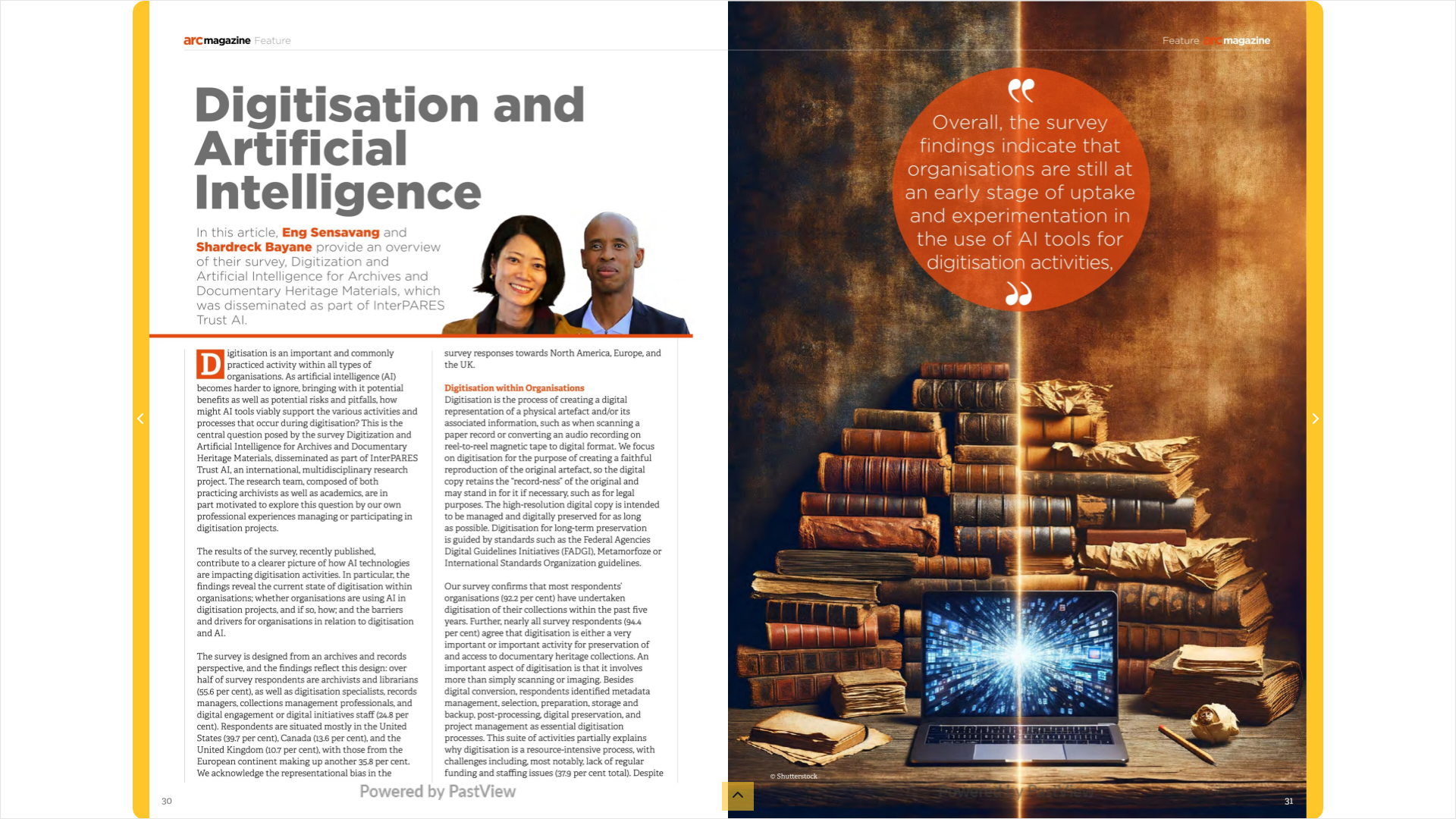
click at [1374, 92] on div "sheet 30 of 49 30 **" at bounding box center [728, 410] width 1456 height 819
